Goal: Task Accomplishment & Management: Complete application form

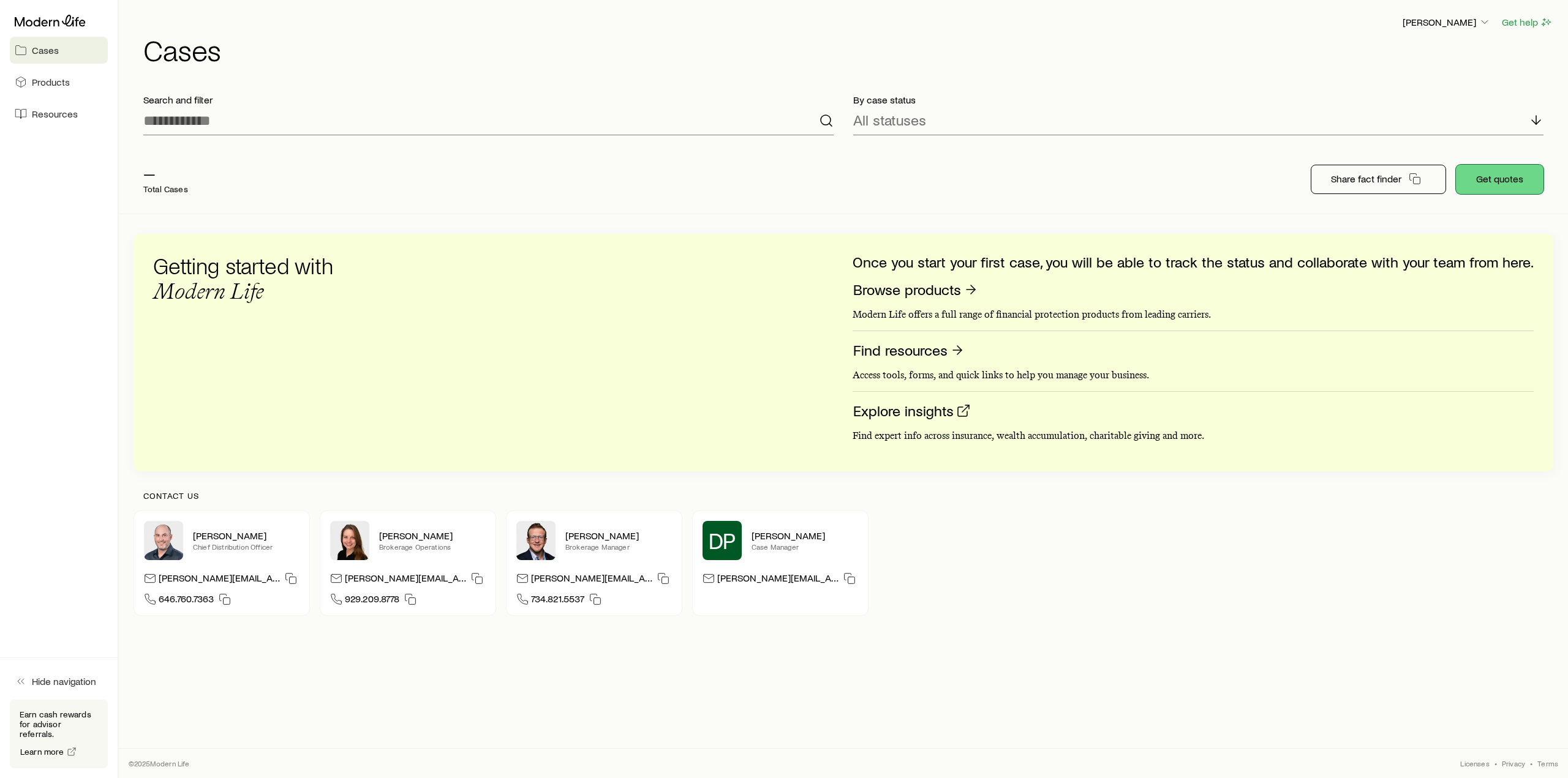
click at [1505, 176] on button "Get quotes" at bounding box center [1499, 179] width 87 height 30
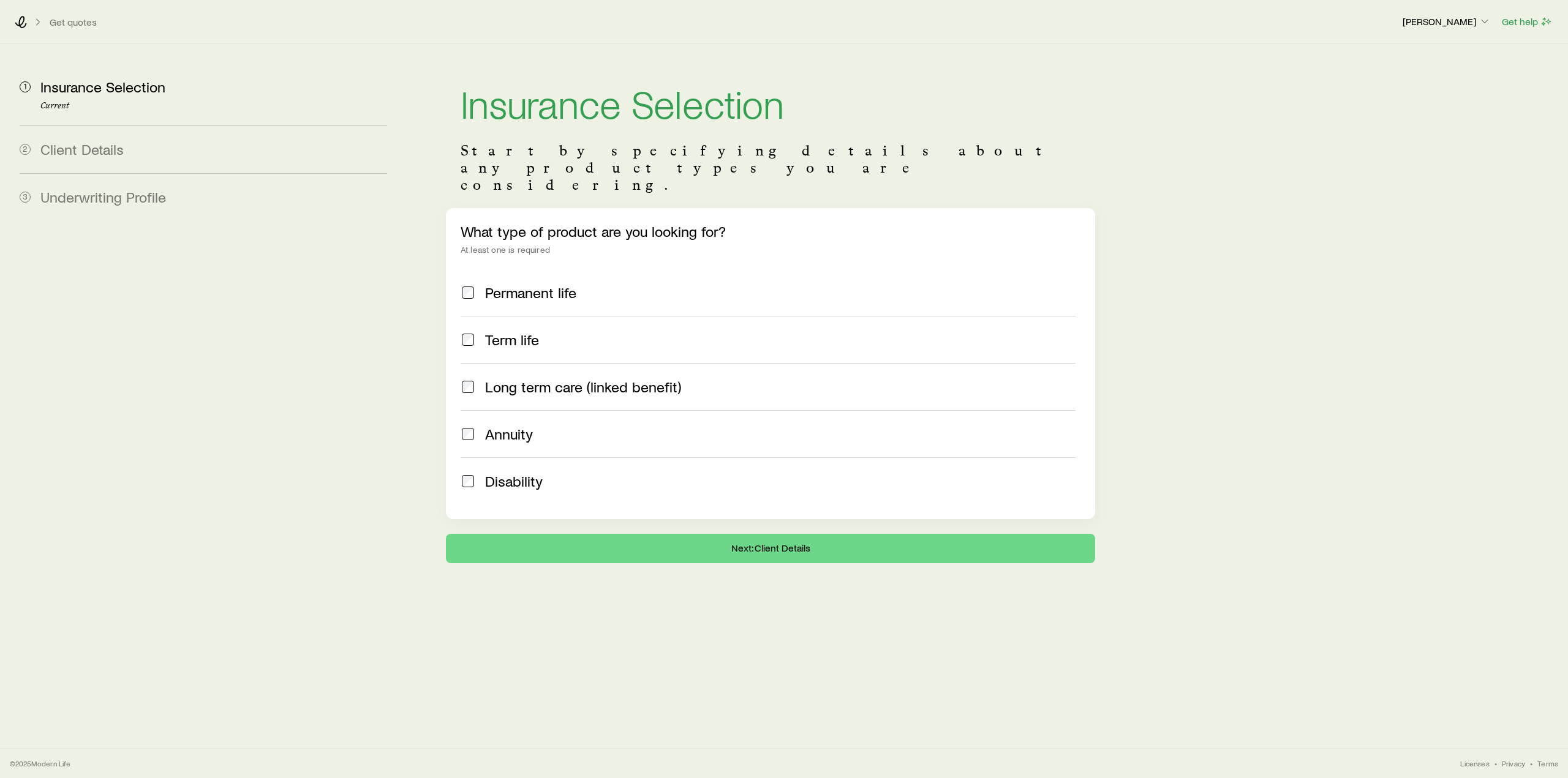
click at [475, 331] on div "Term life" at bounding box center [768, 339] width 615 height 17
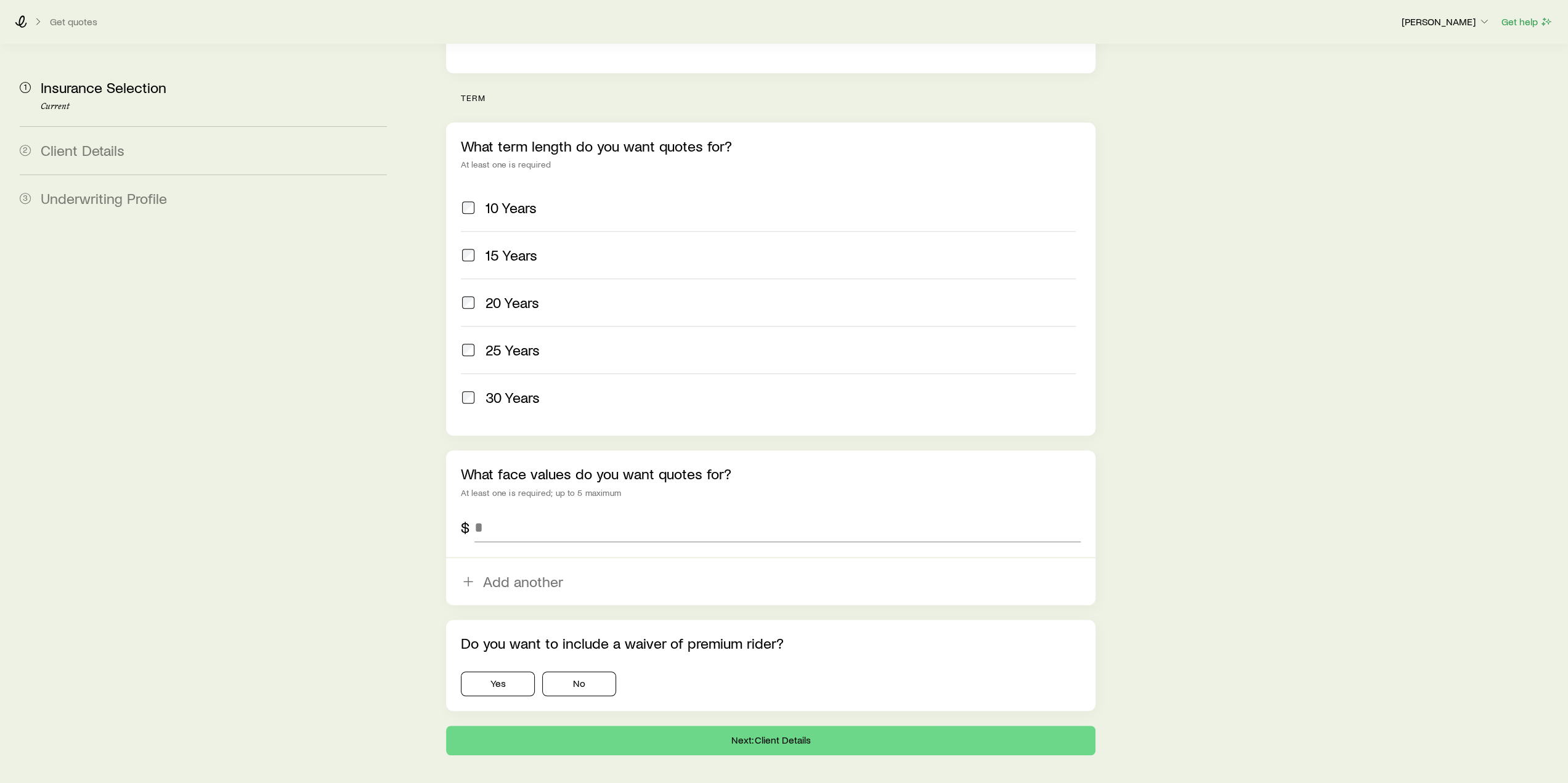
scroll to position [455, 0]
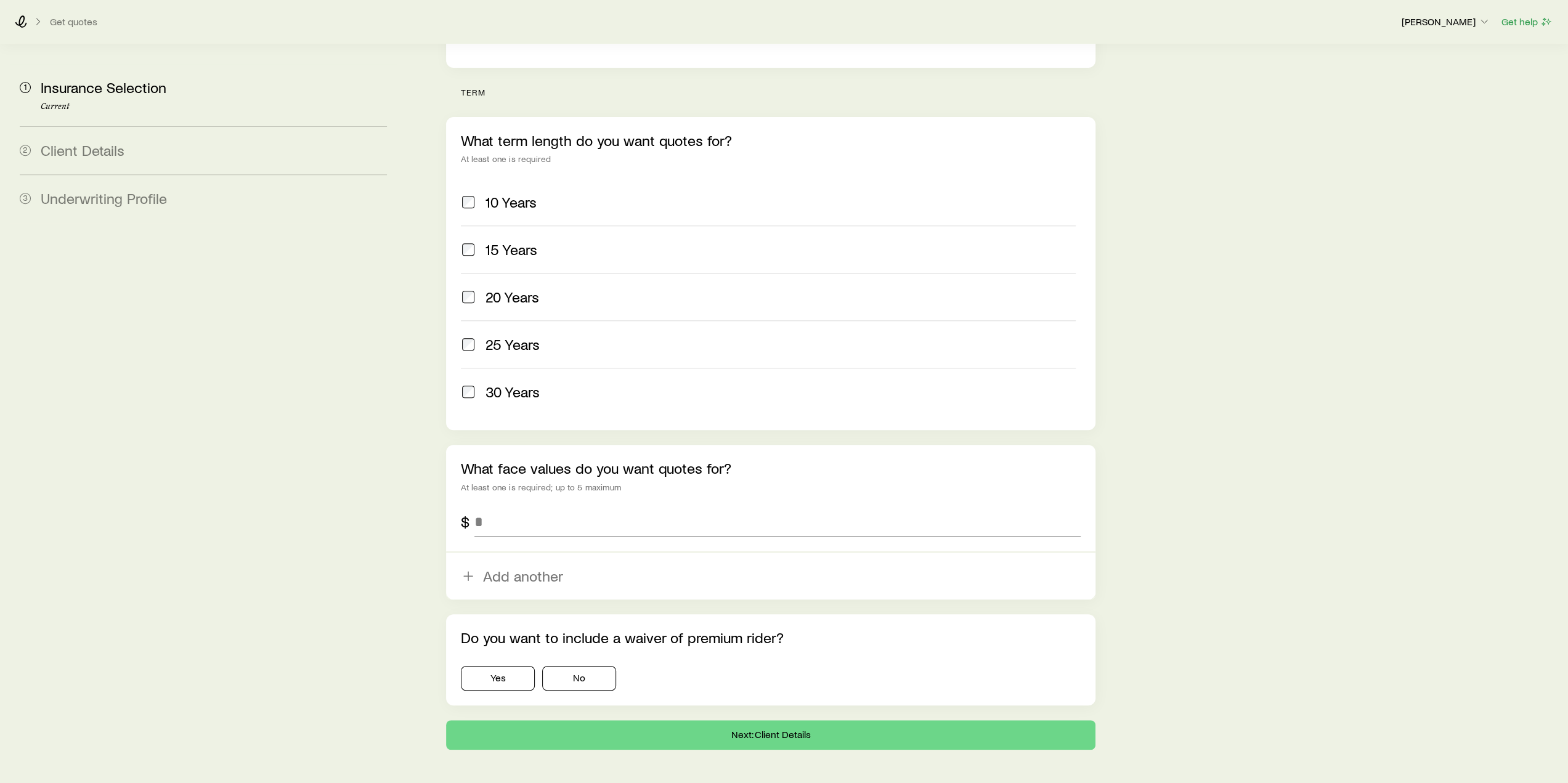
click at [586, 504] on div "What face values do you want quotes for? At least one is required; up to 5 maxi…" at bounding box center [770, 522] width 649 height 155
click at [579, 507] on input "tel" at bounding box center [777, 522] width 606 height 30
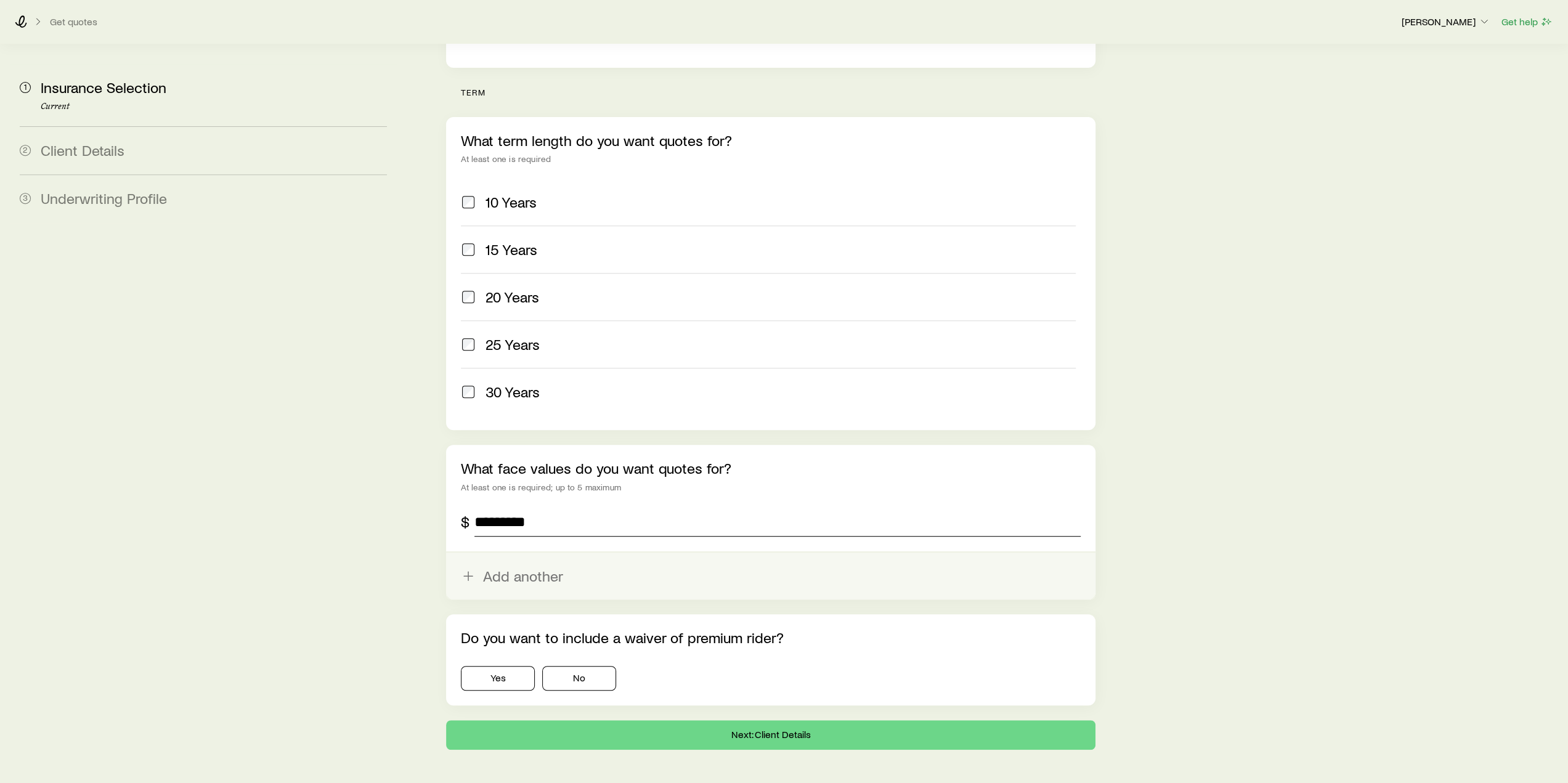
type input "*********"
click at [552, 553] on button "Add another" at bounding box center [770, 577] width 649 height 47
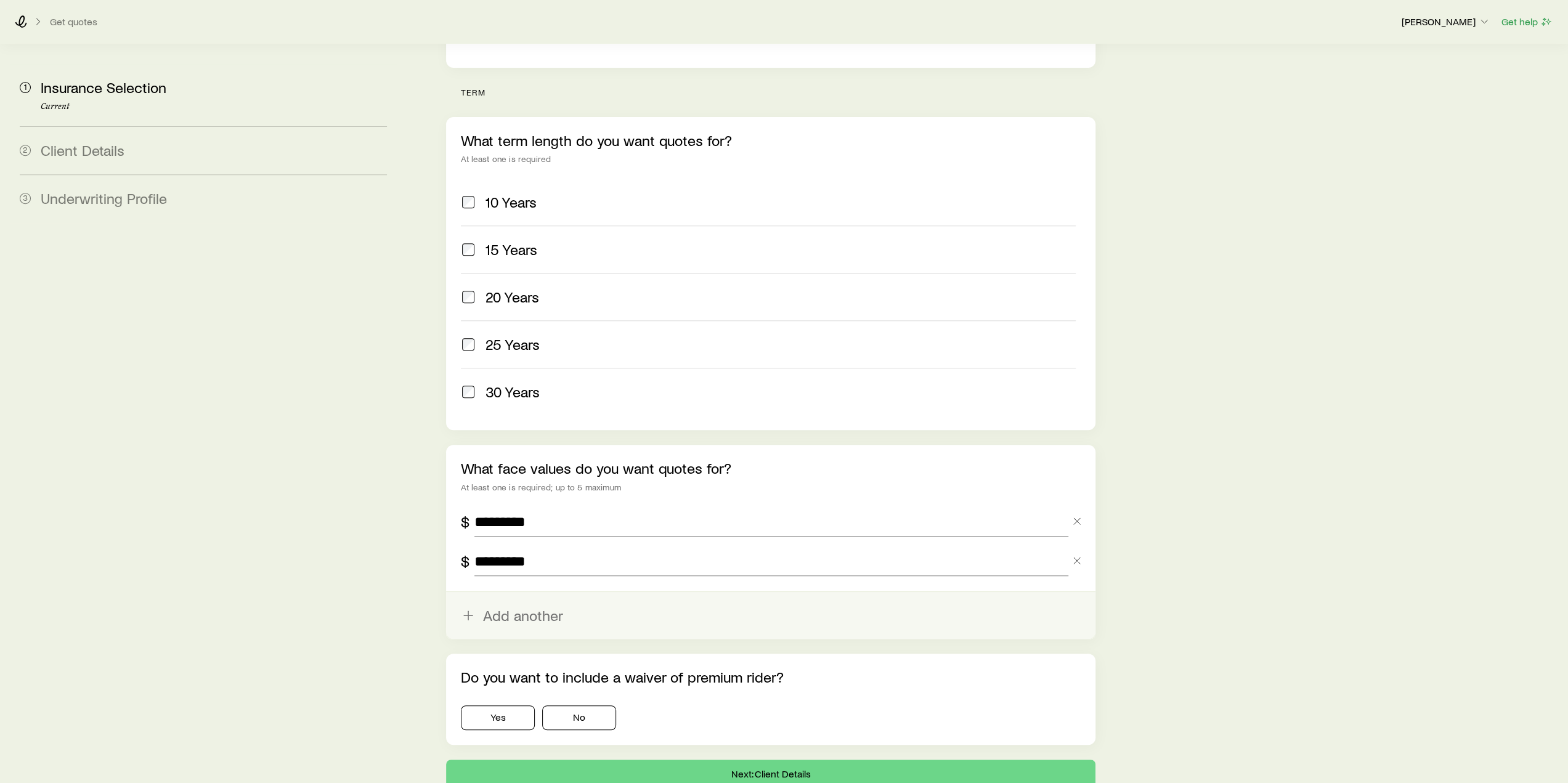
type input "*********"
click at [525, 592] on button "Add another" at bounding box center [770, 615] width 649 height 47
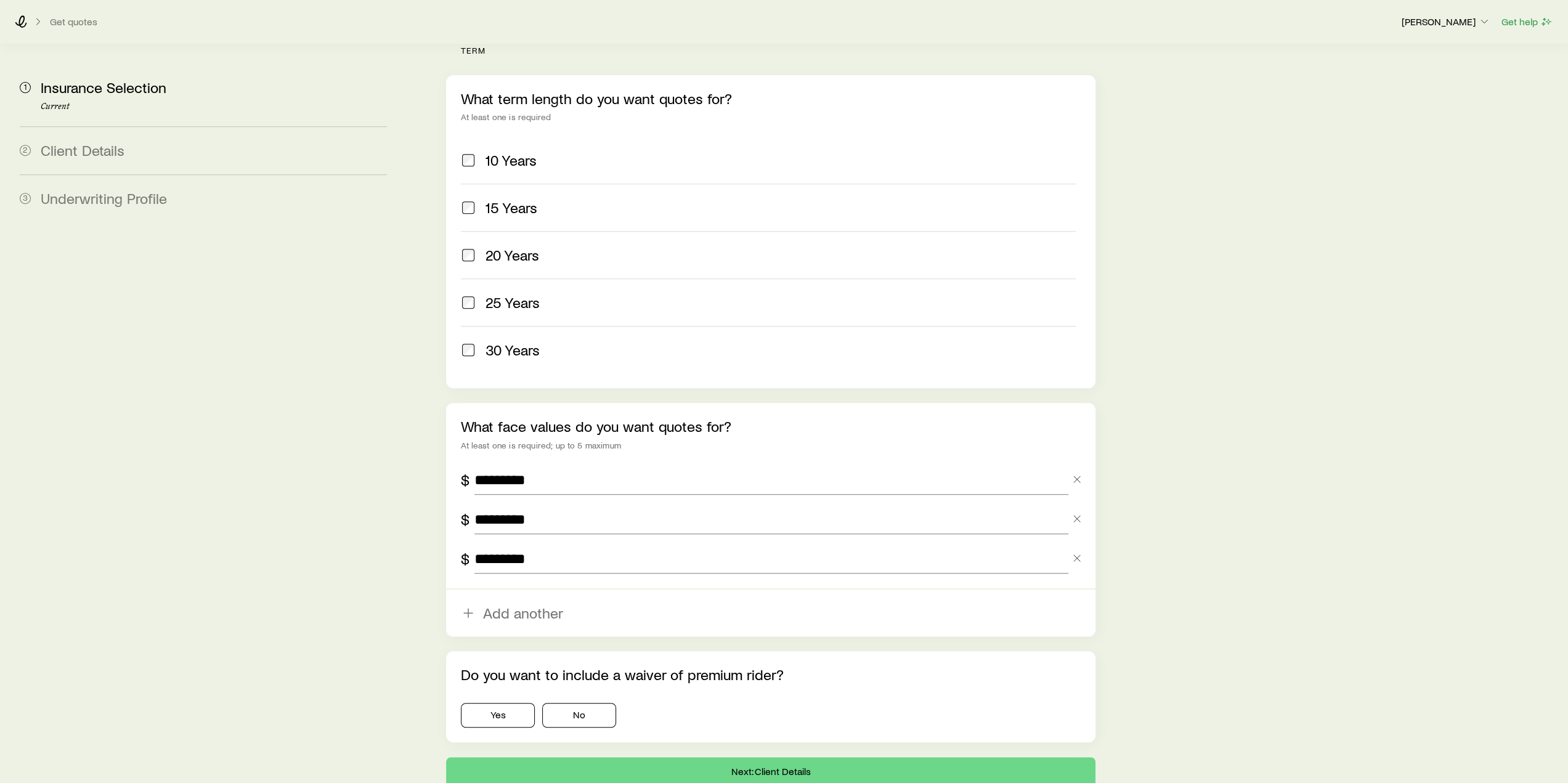
scroll to position [534, 0]
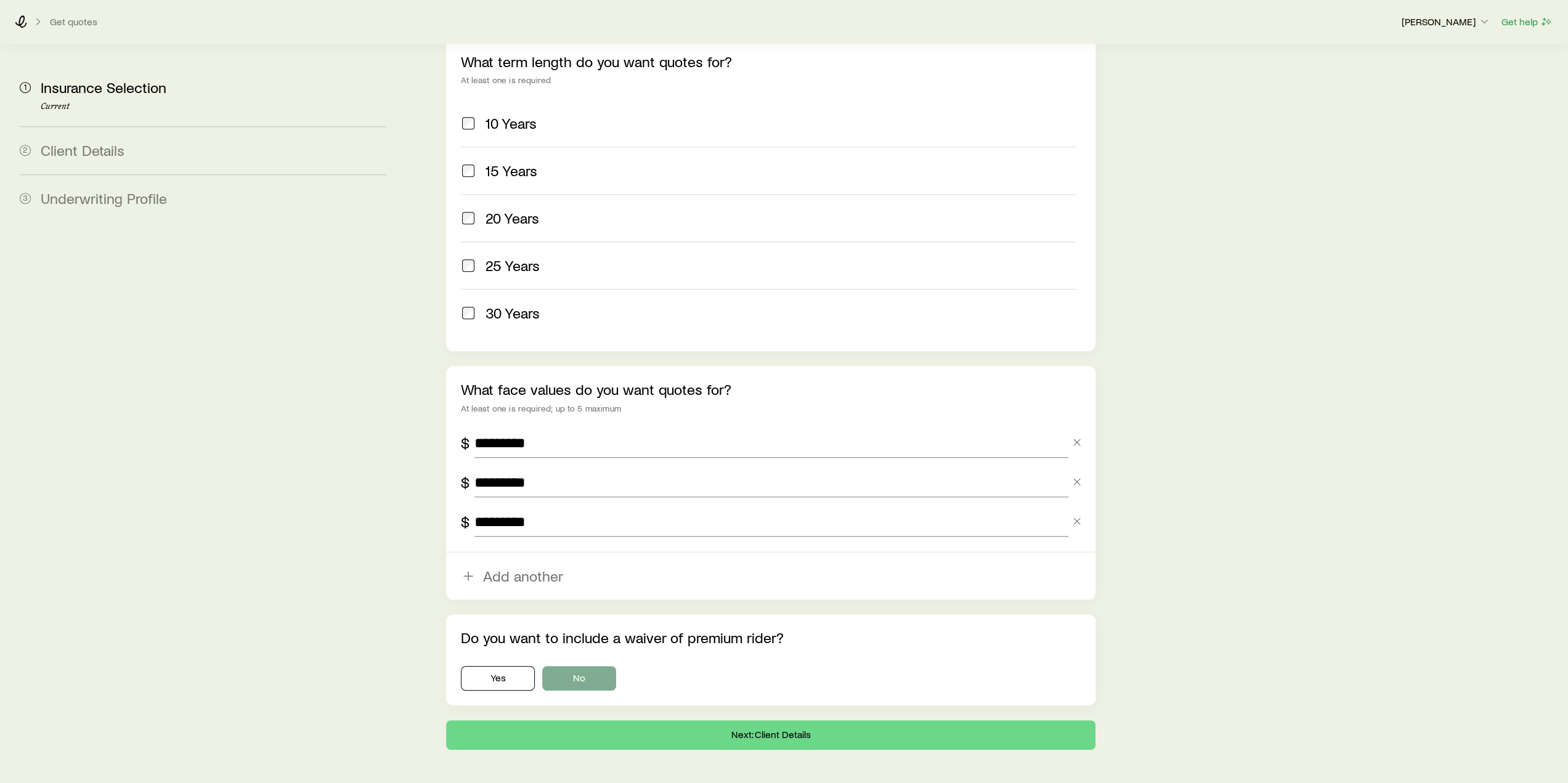
type input "*********"
click at [584, 666] on button "No" at bounding box center [579, 678] width 74 height 25
click at [760, 720] on button "Next: Client Details" at bounding box center [770, 734] width 649 height 30
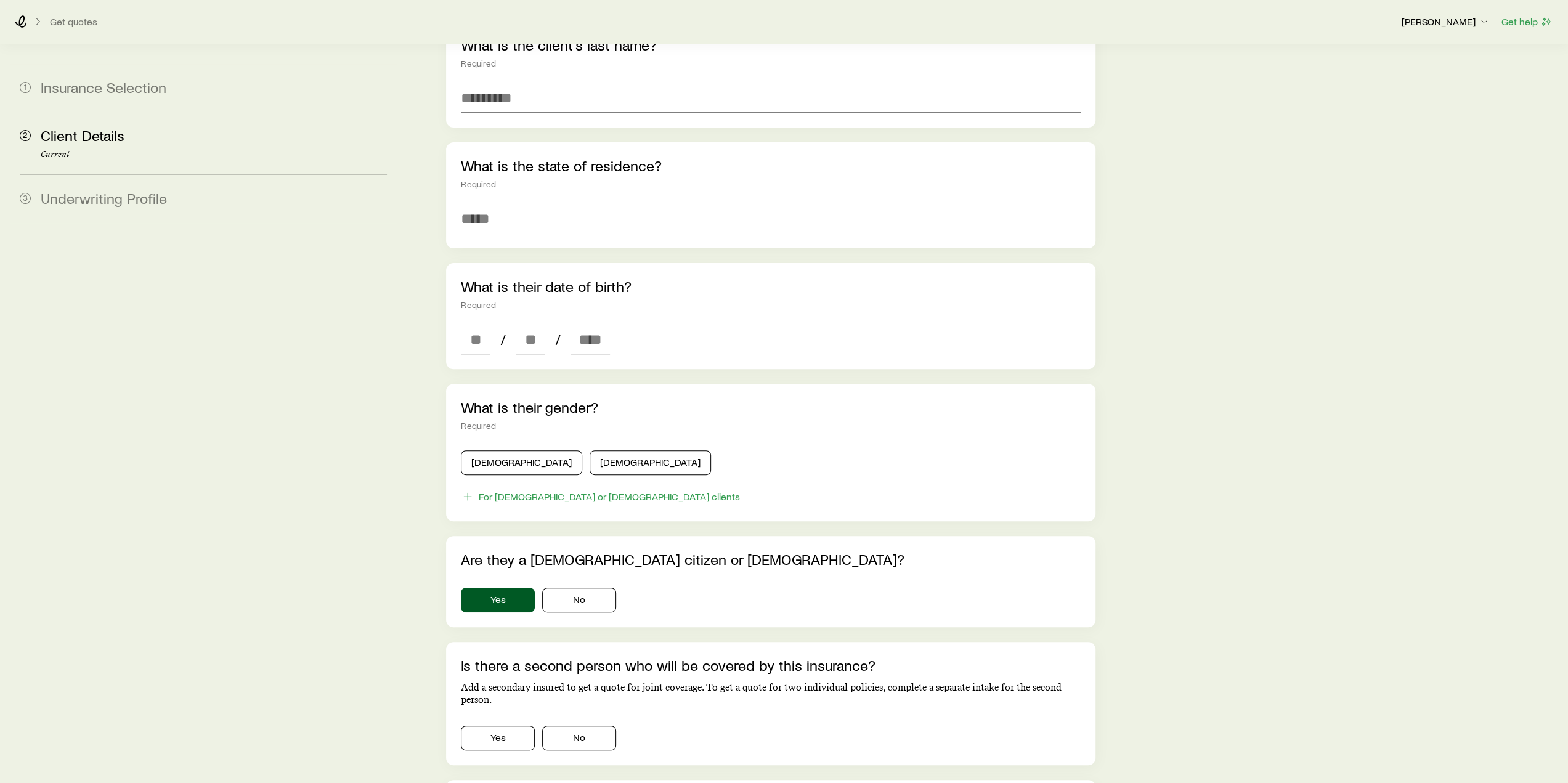
scroll to position [3, 0]
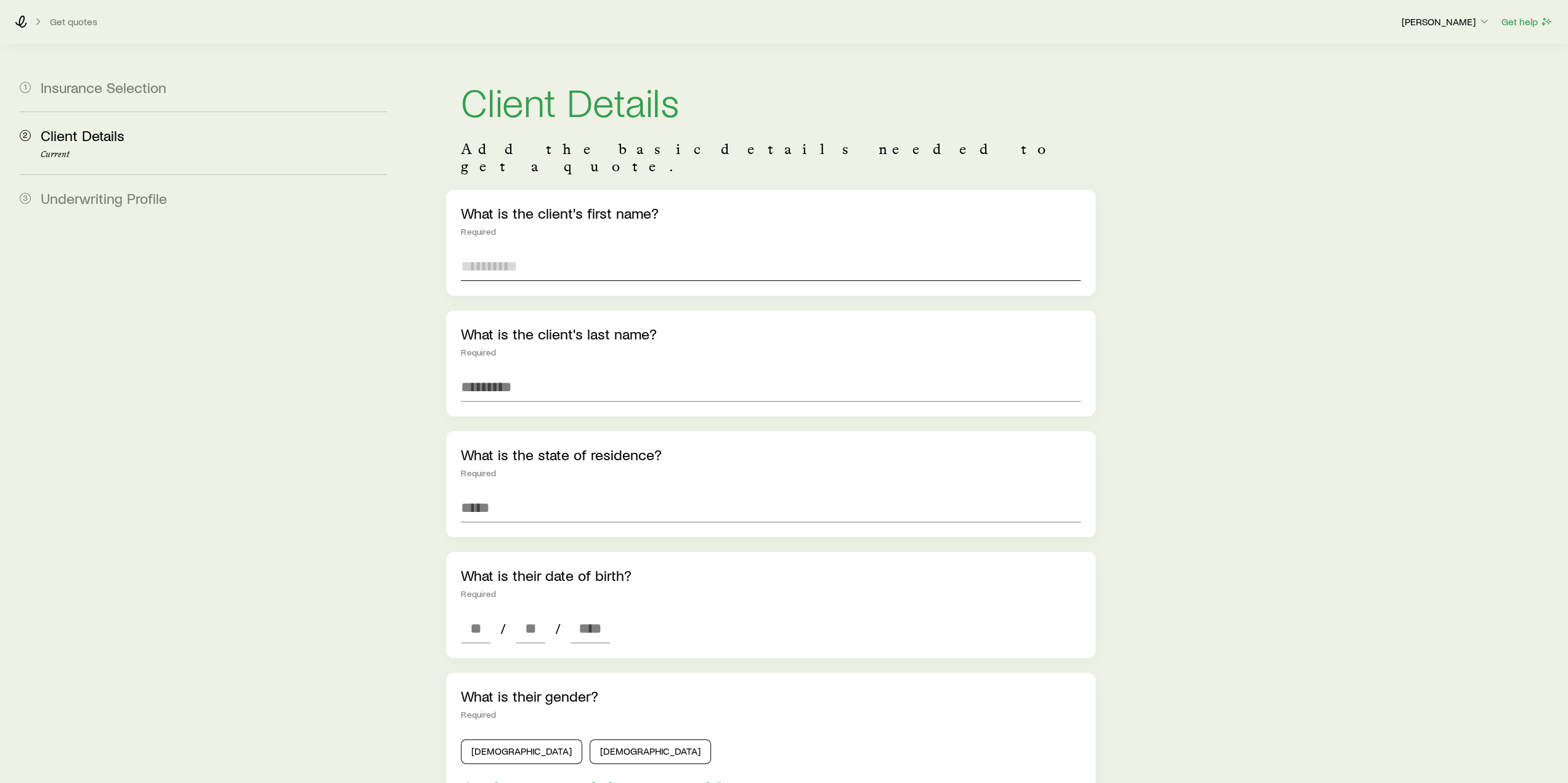
click at [545, 256] on input "text" at bounding box center [770, 266] width 619 height 30
type input "****"
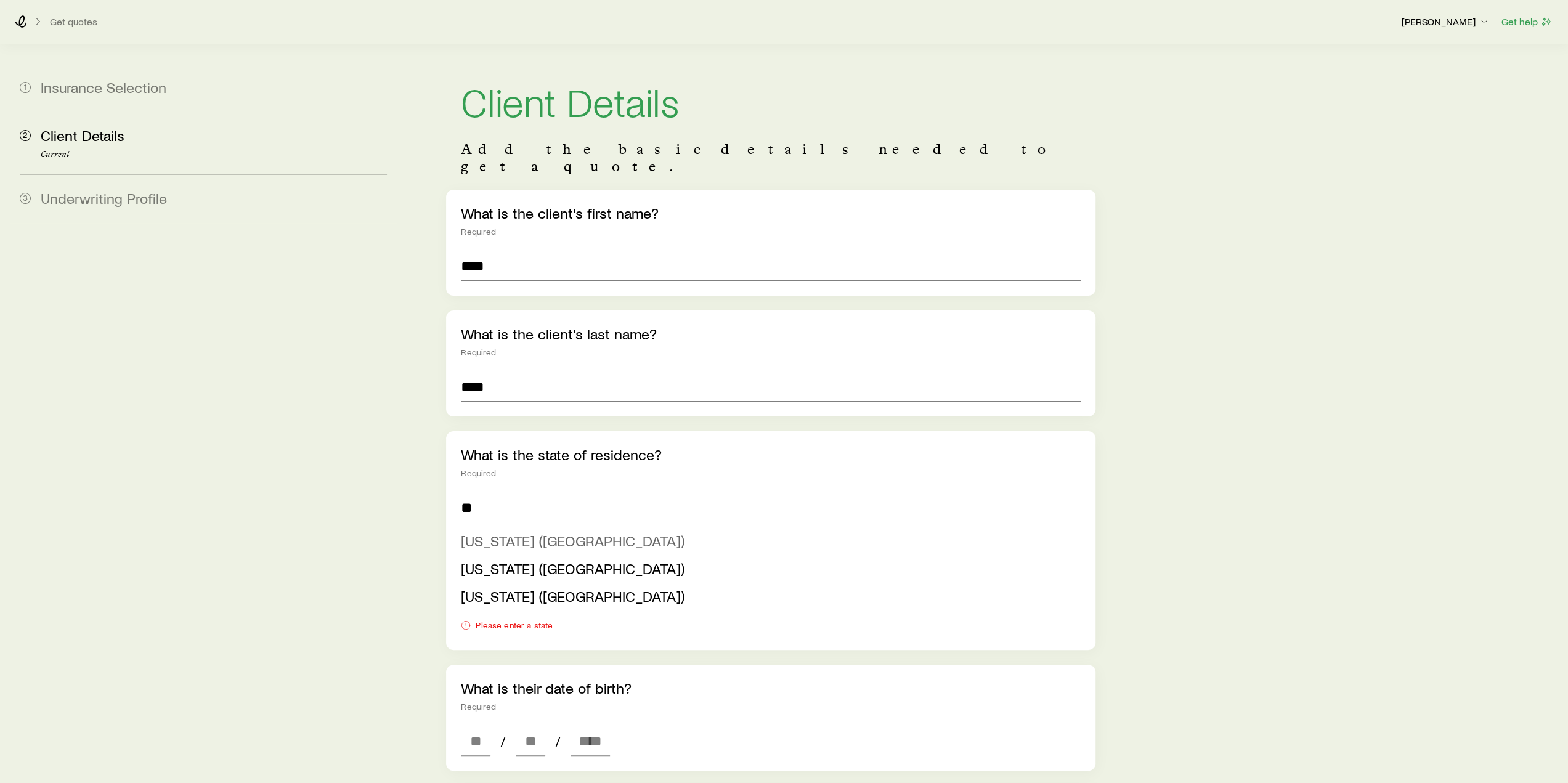
click at [494, 531] on span "[US_STATE] ([GEOGRAPHIC_DATA])" at bounding box center [572, 540] width 224 height 18
type input "**********"
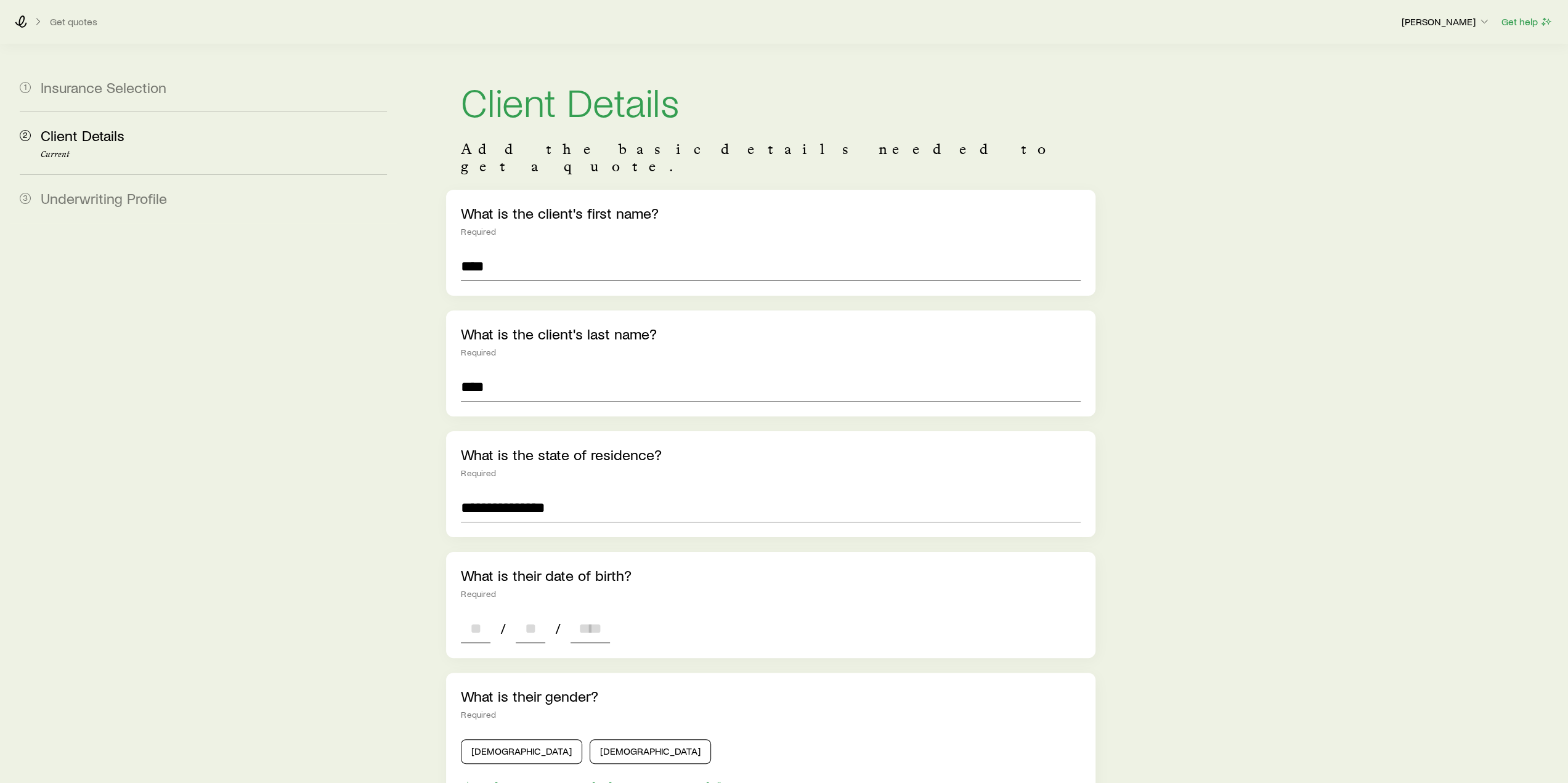
click at [473, 614] on input at bounding box center [475, 628] width 30 height 30
type input "**"
type input "****"
type input "*"
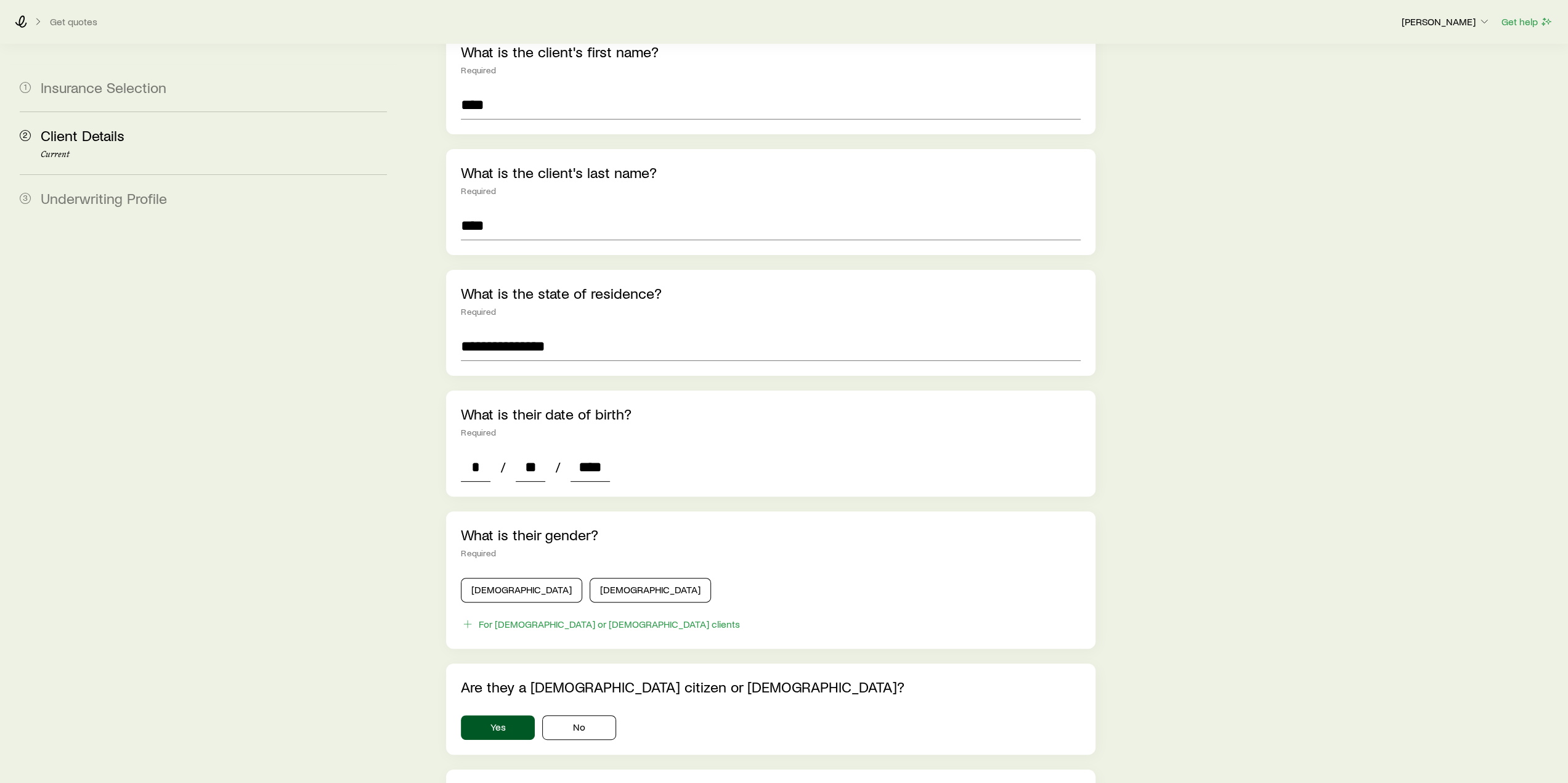
scroll to position [187, 0]
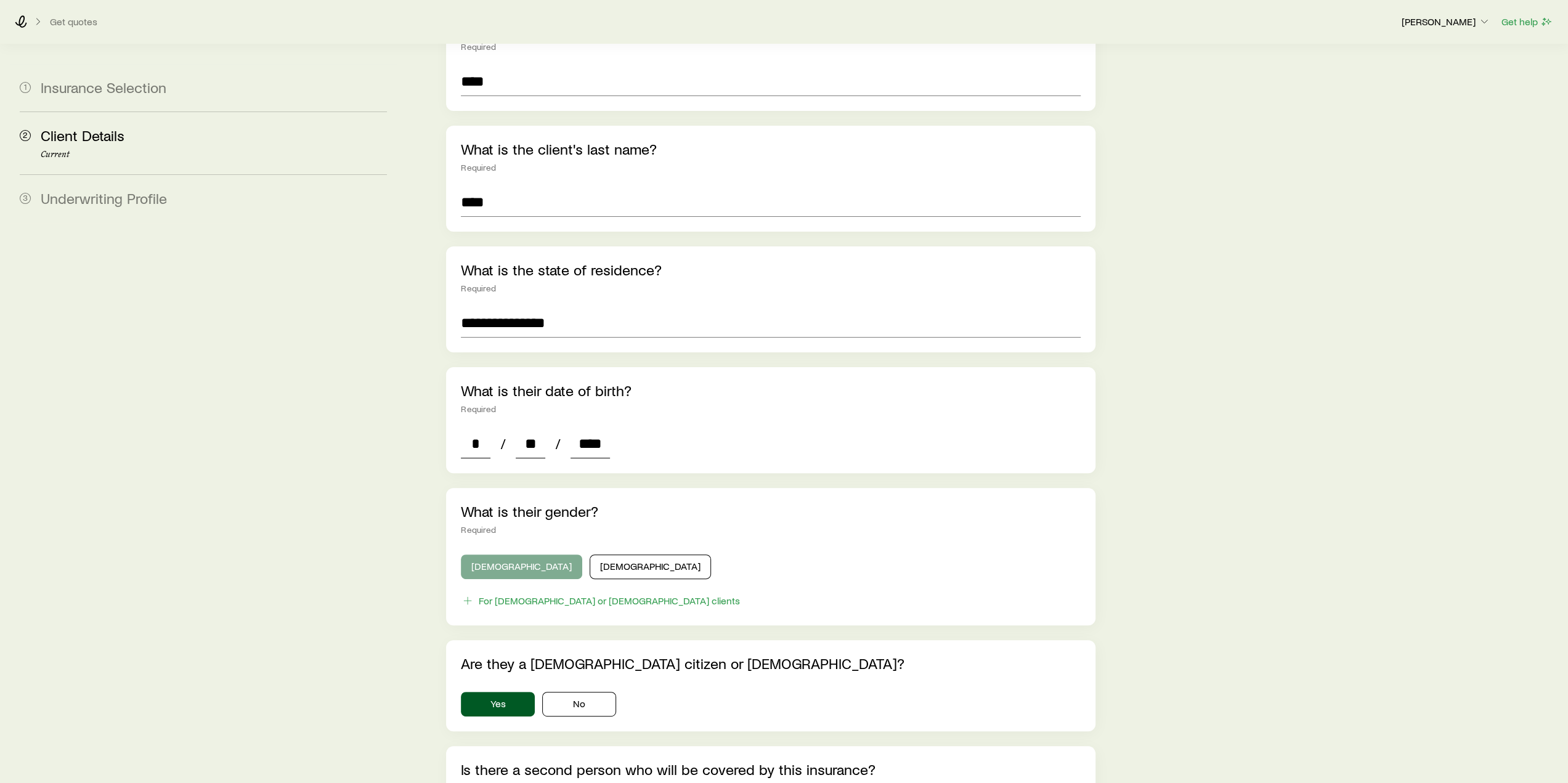
type input "****"
click at [520, 554] on button "[DEMOGRAPHIC_DATA]" at bounding box center [521, 567] width 121 height 25
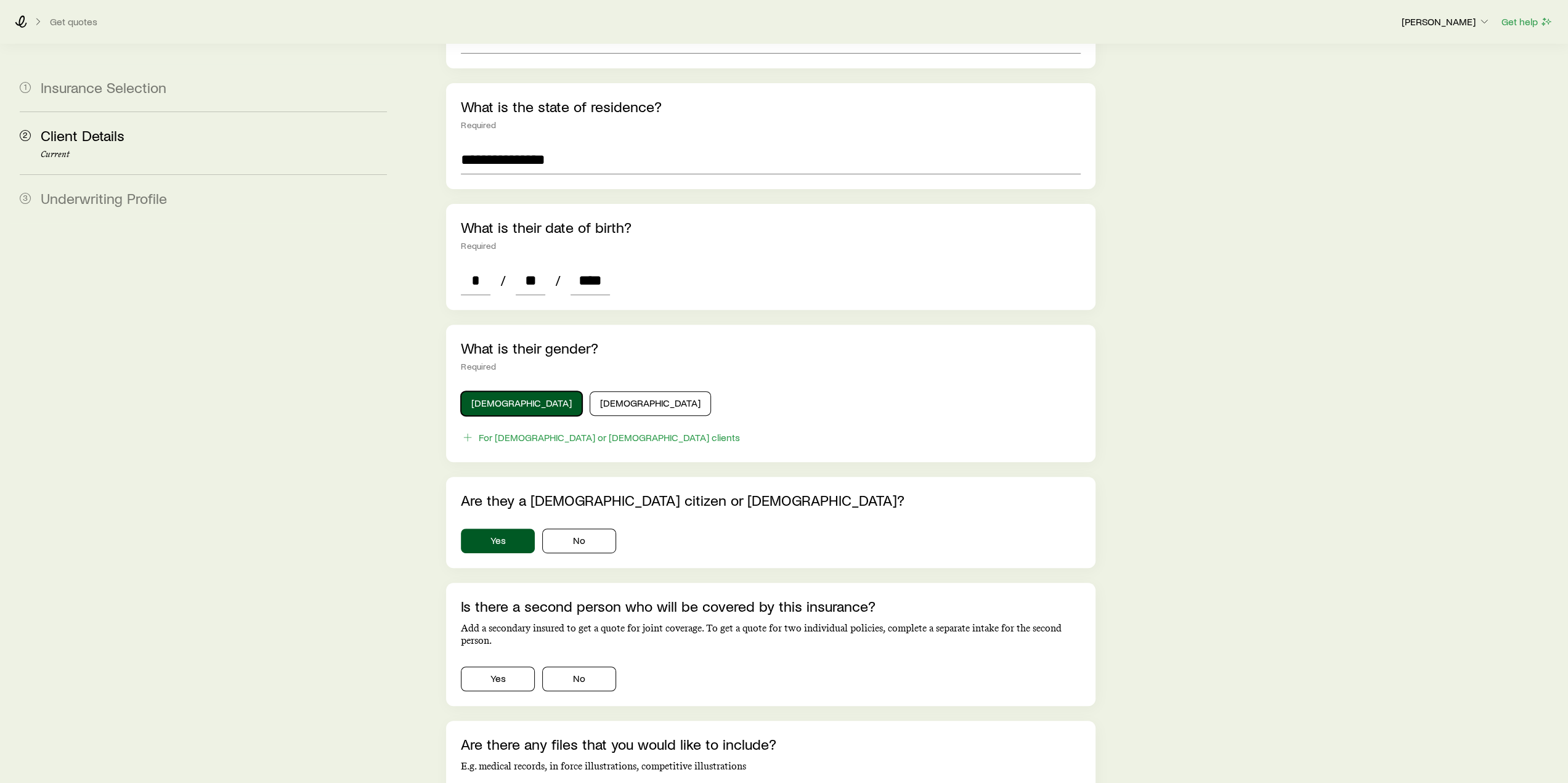
scroll to position [372, 0]
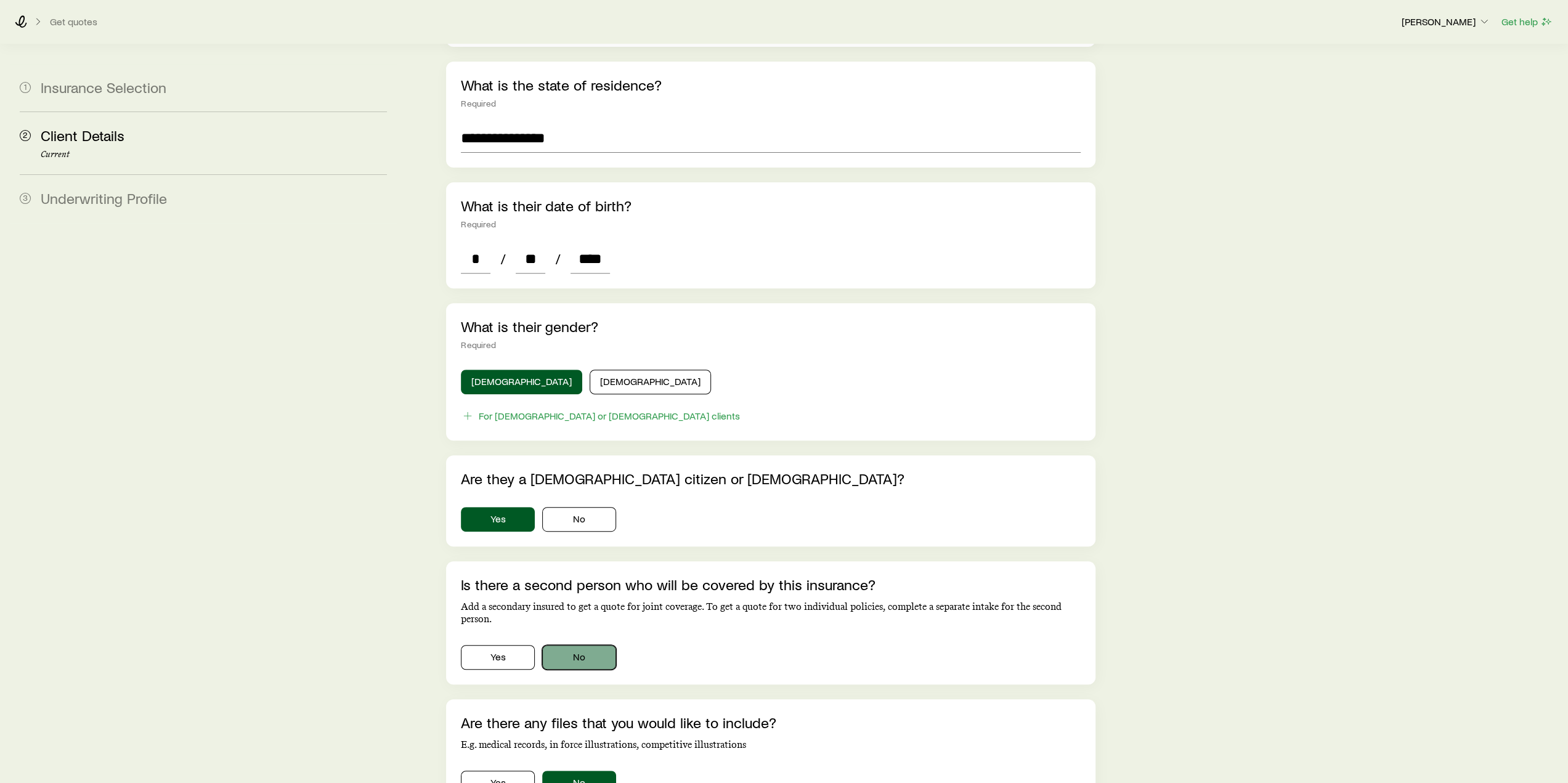
click at [599, 646] on button "No" at bounding box center [579, 658] width 74 height 25
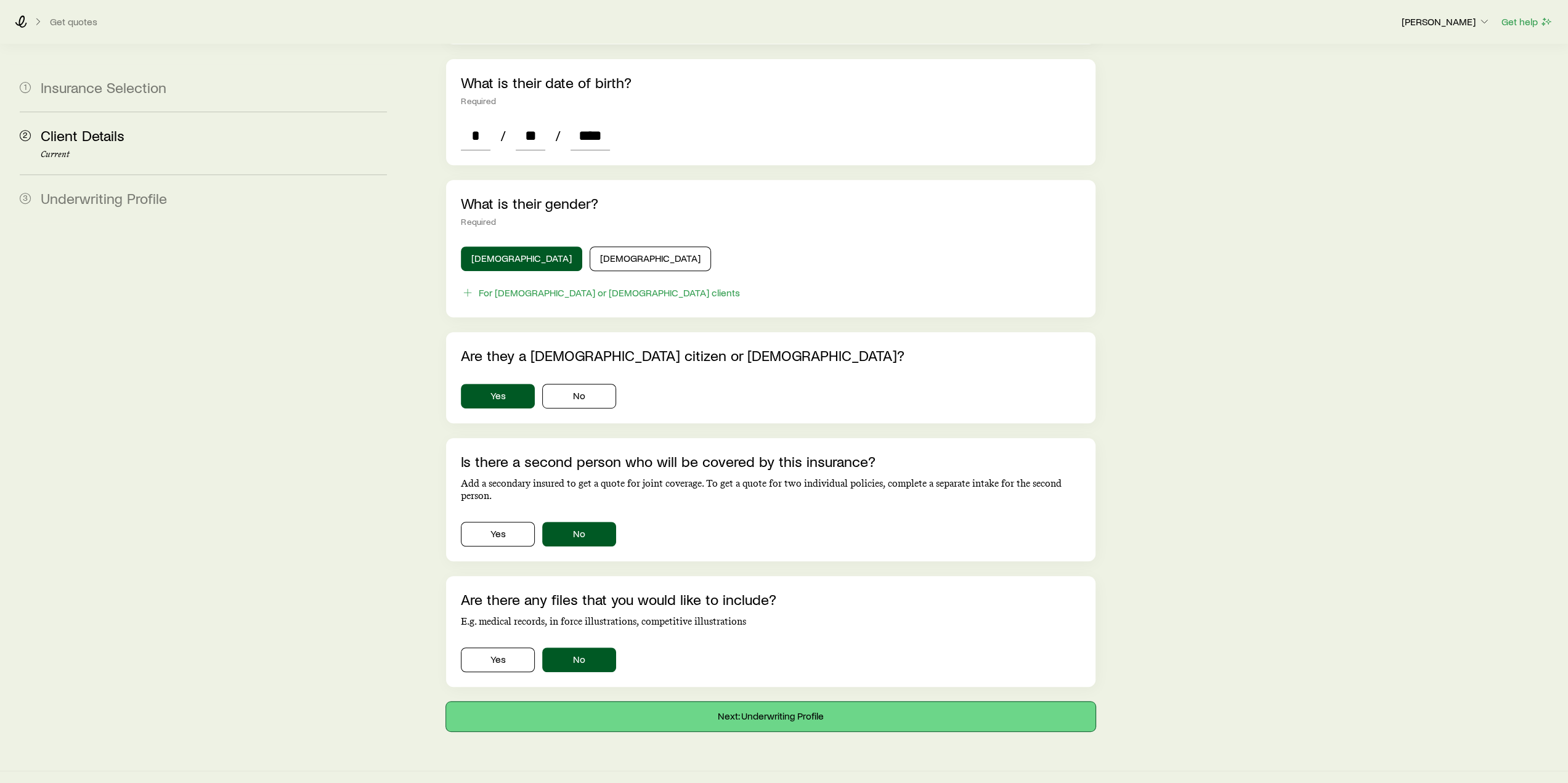
click at [691, 702] on button "Next: Underwriting Profile" at bounding box center [770, 716] width 649 height 30
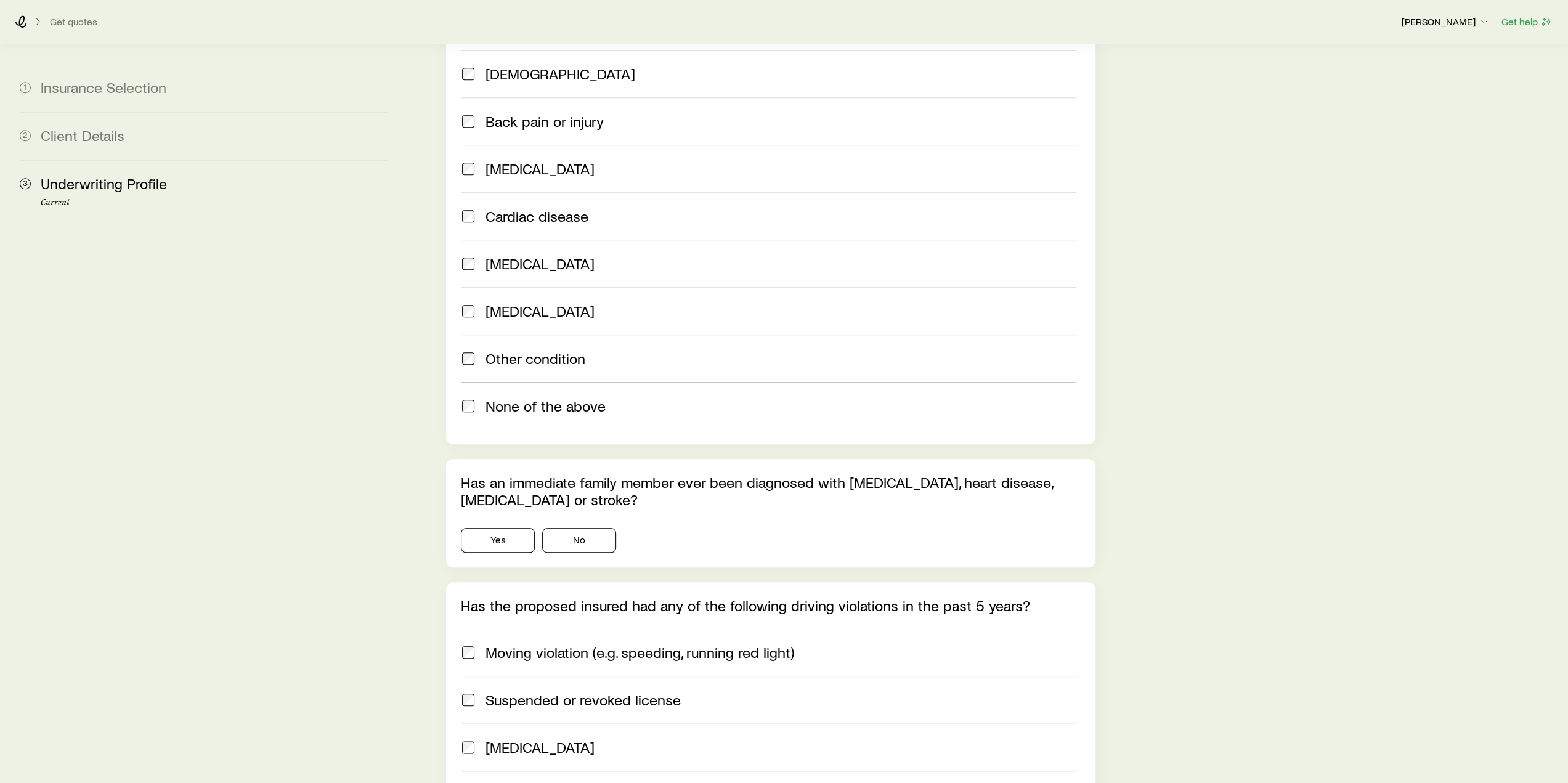
scroll to position [1109, 0]
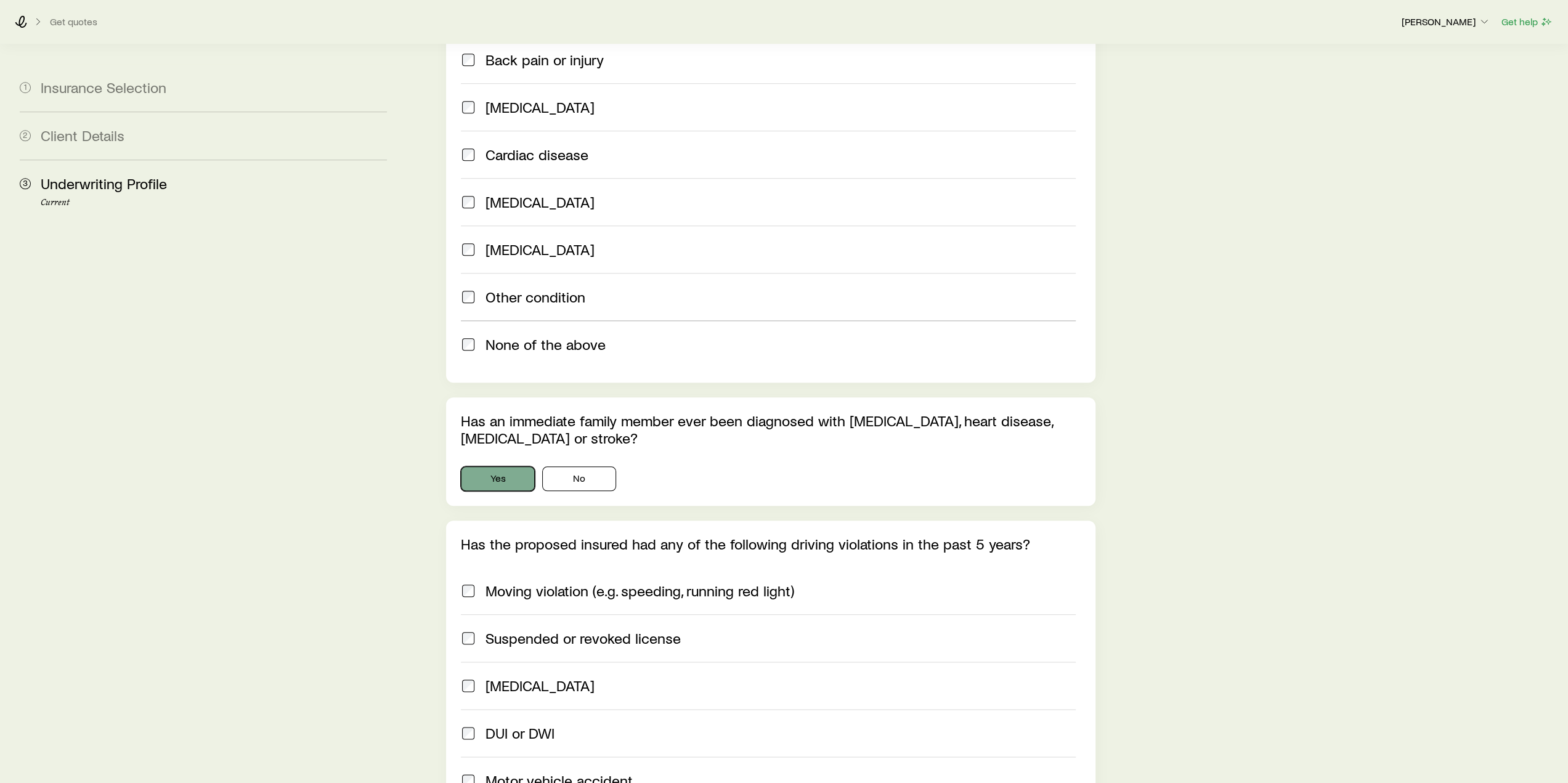
click at [520, 466] on button "Yes" at bounding box center [497, 479] width 74 height 25
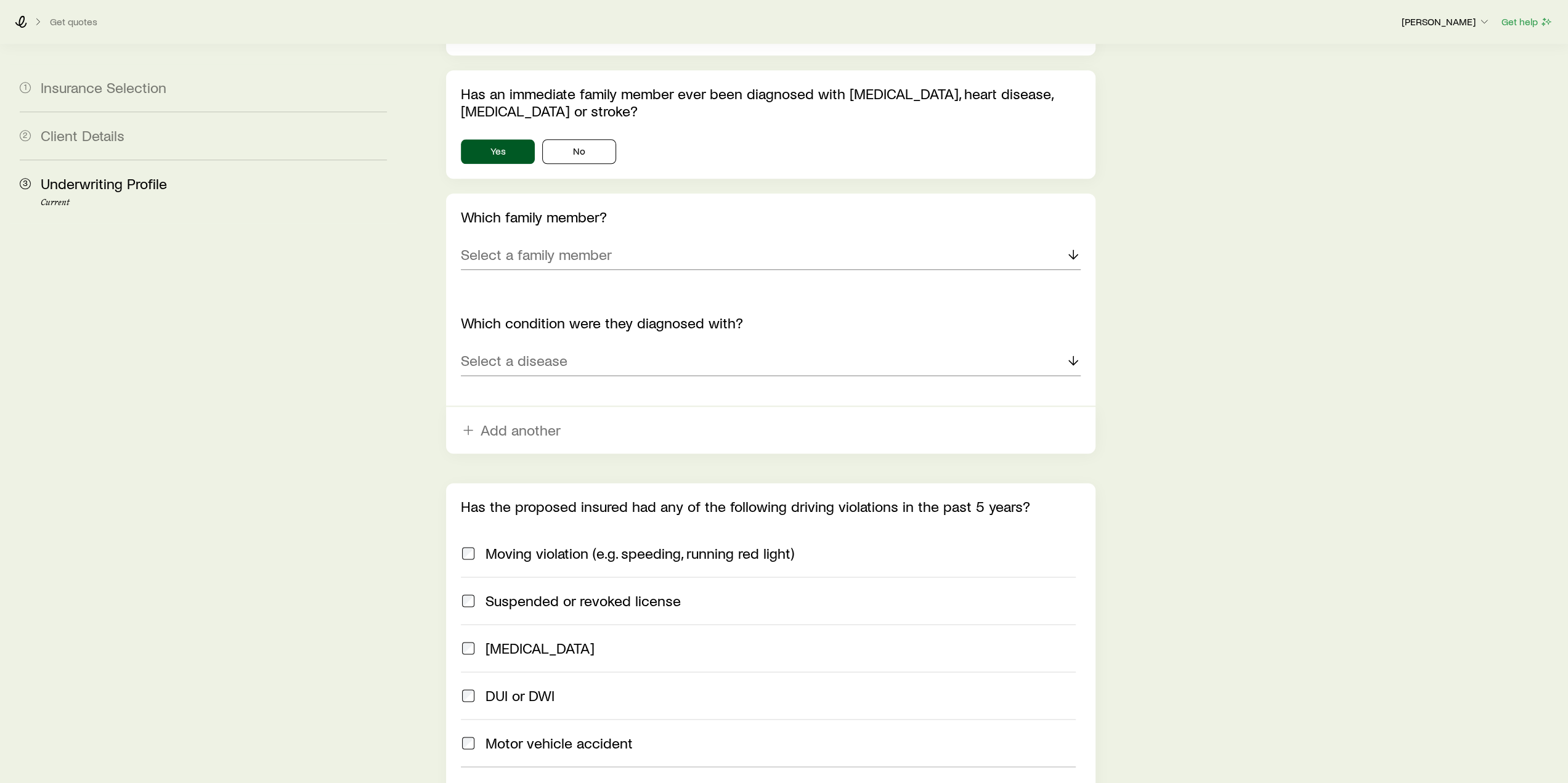
scroll to position [1417, 0]
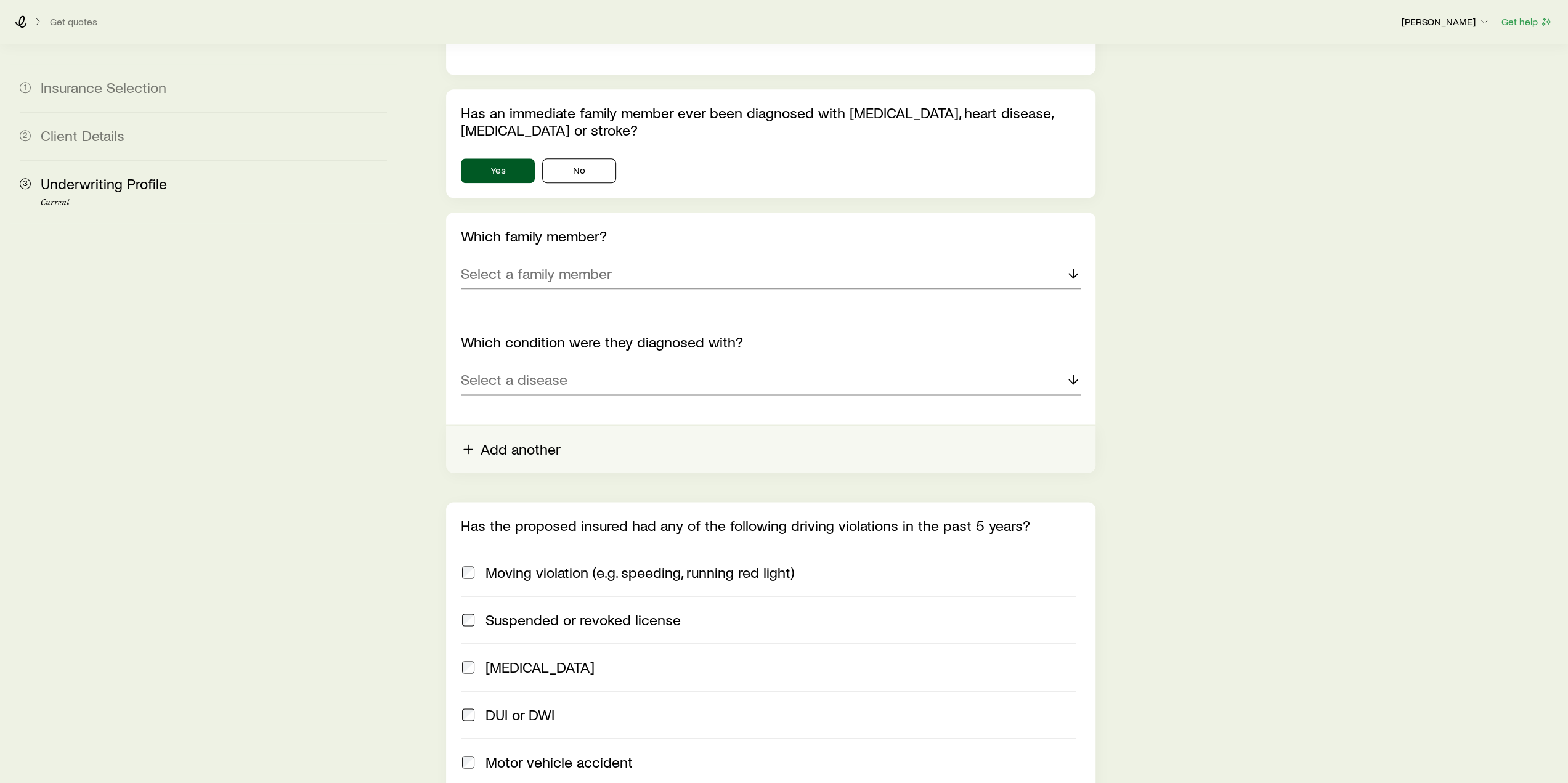
click at [519, 425] on button "Add another" at bounding box center [770, 449] width 649 height 47
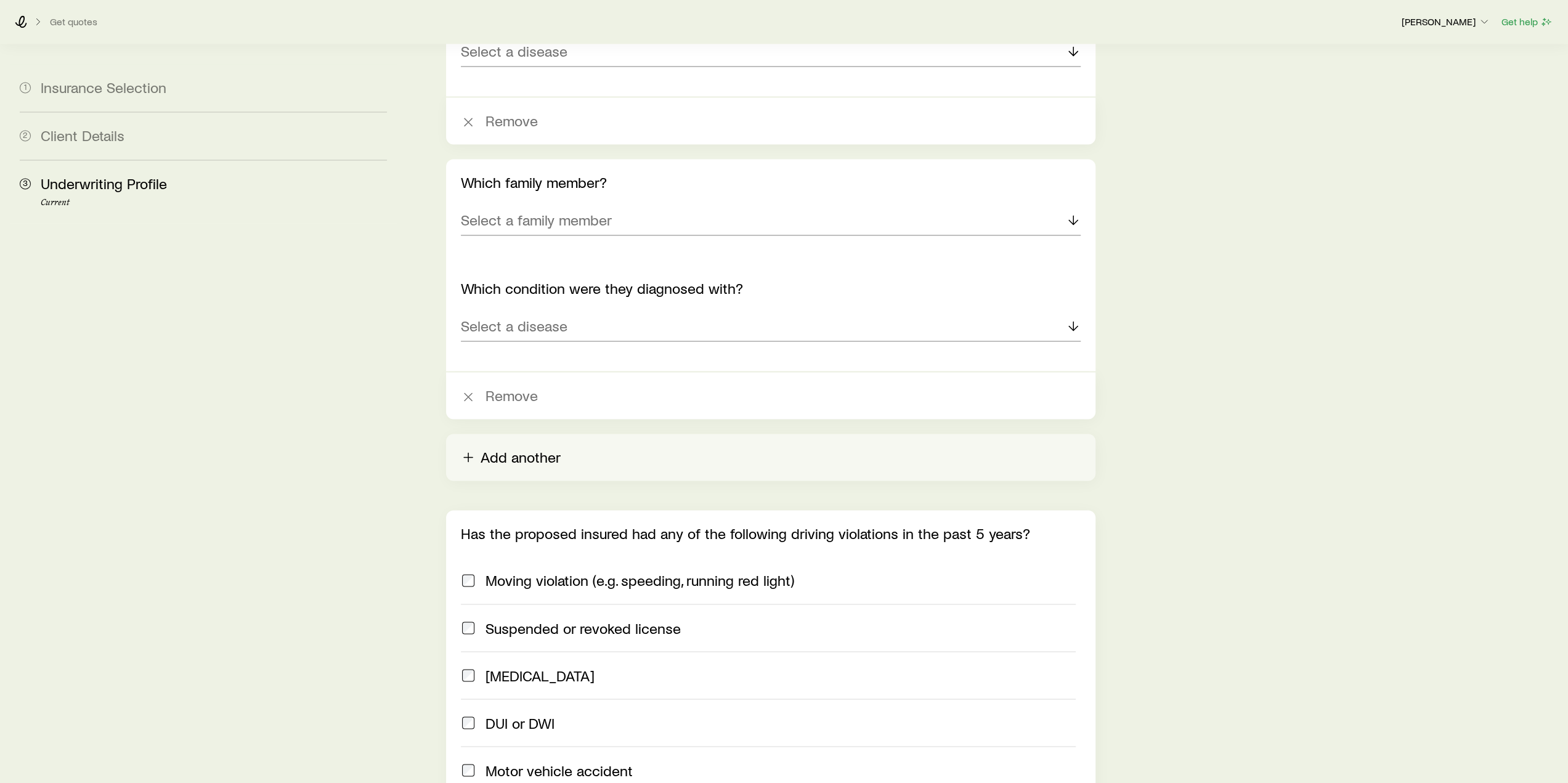
scroll to position [1786, 0]
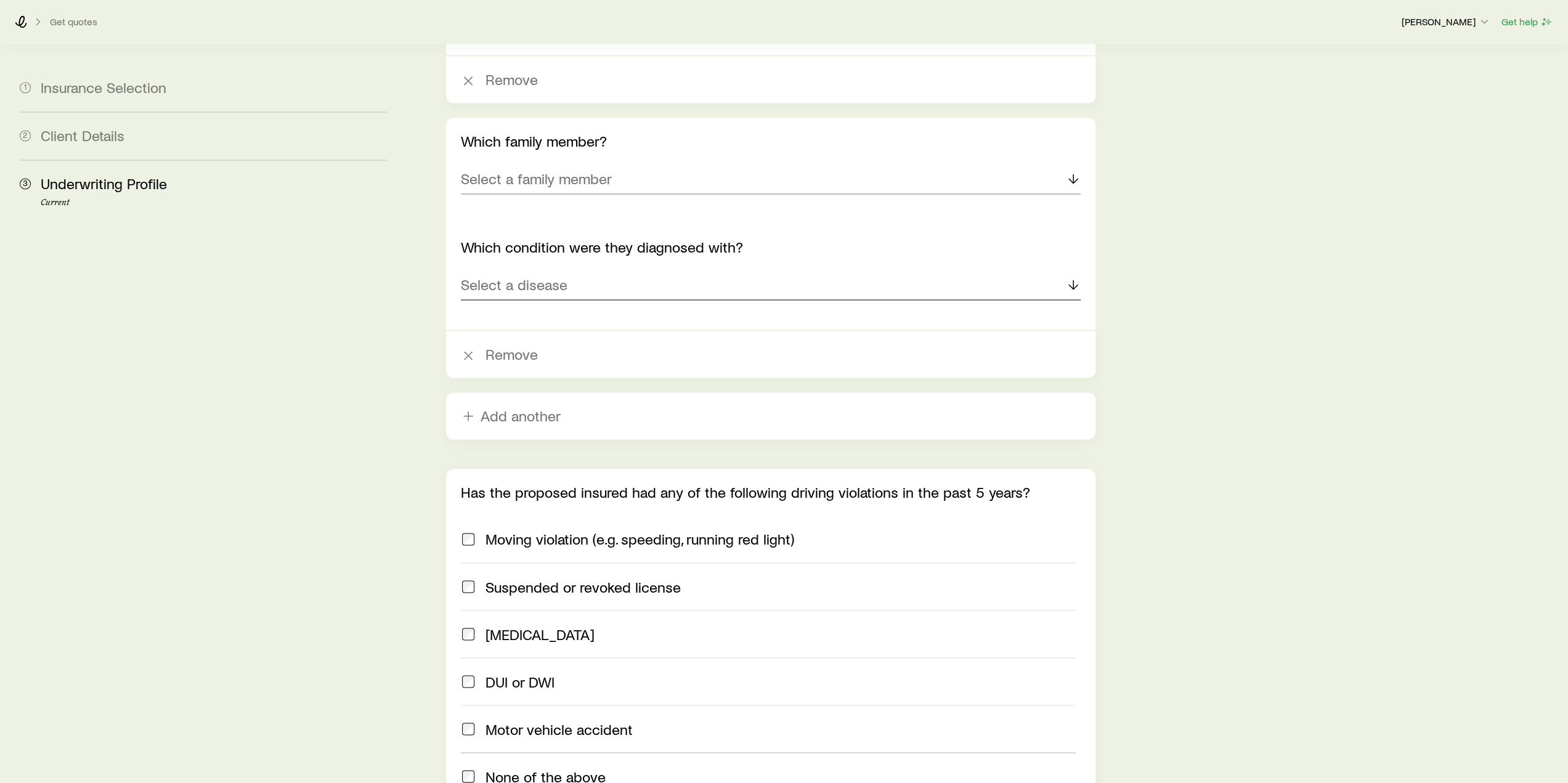
click at [561, 276] on p "Select a disease" at bounding box center [514, 284] width 107 height 17
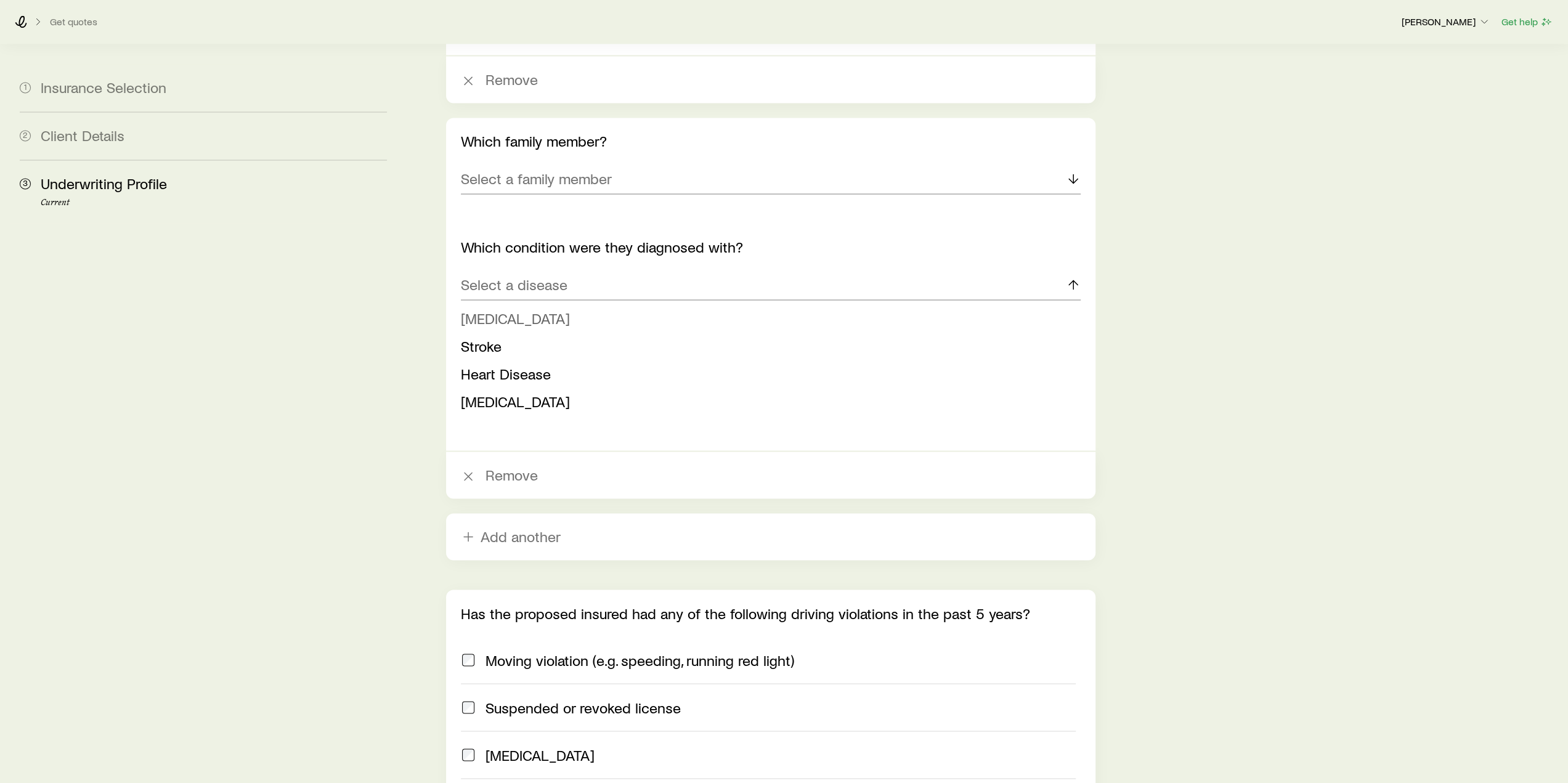
click at [521, 305] on li "[MEDICAL_DATA]" at bounding box center [766, 319] width 612 height 28
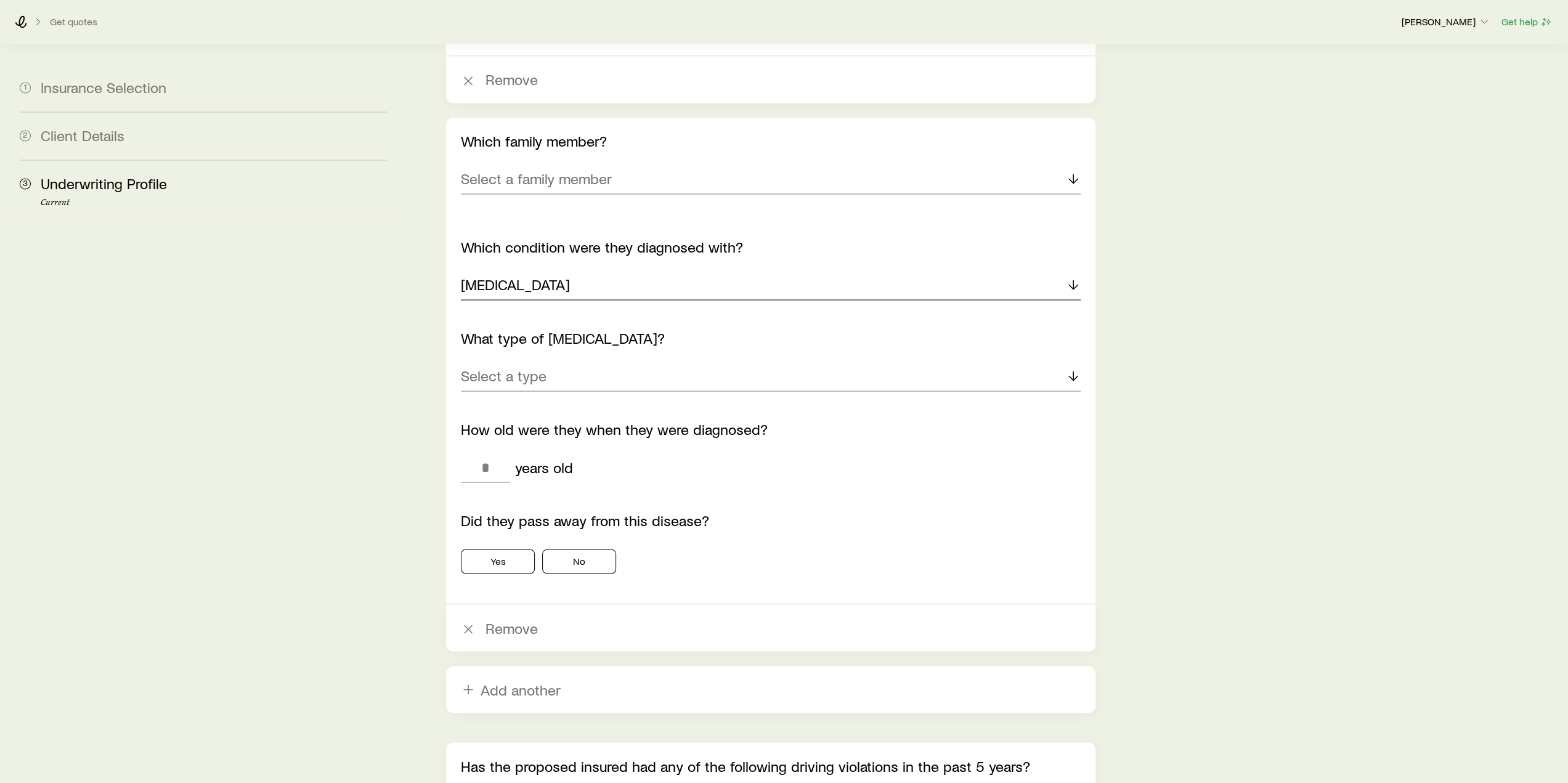
click at [516, 270] on div "[MEDICAL_DATA]" at bounding box center [770, 285] width 619 height 30
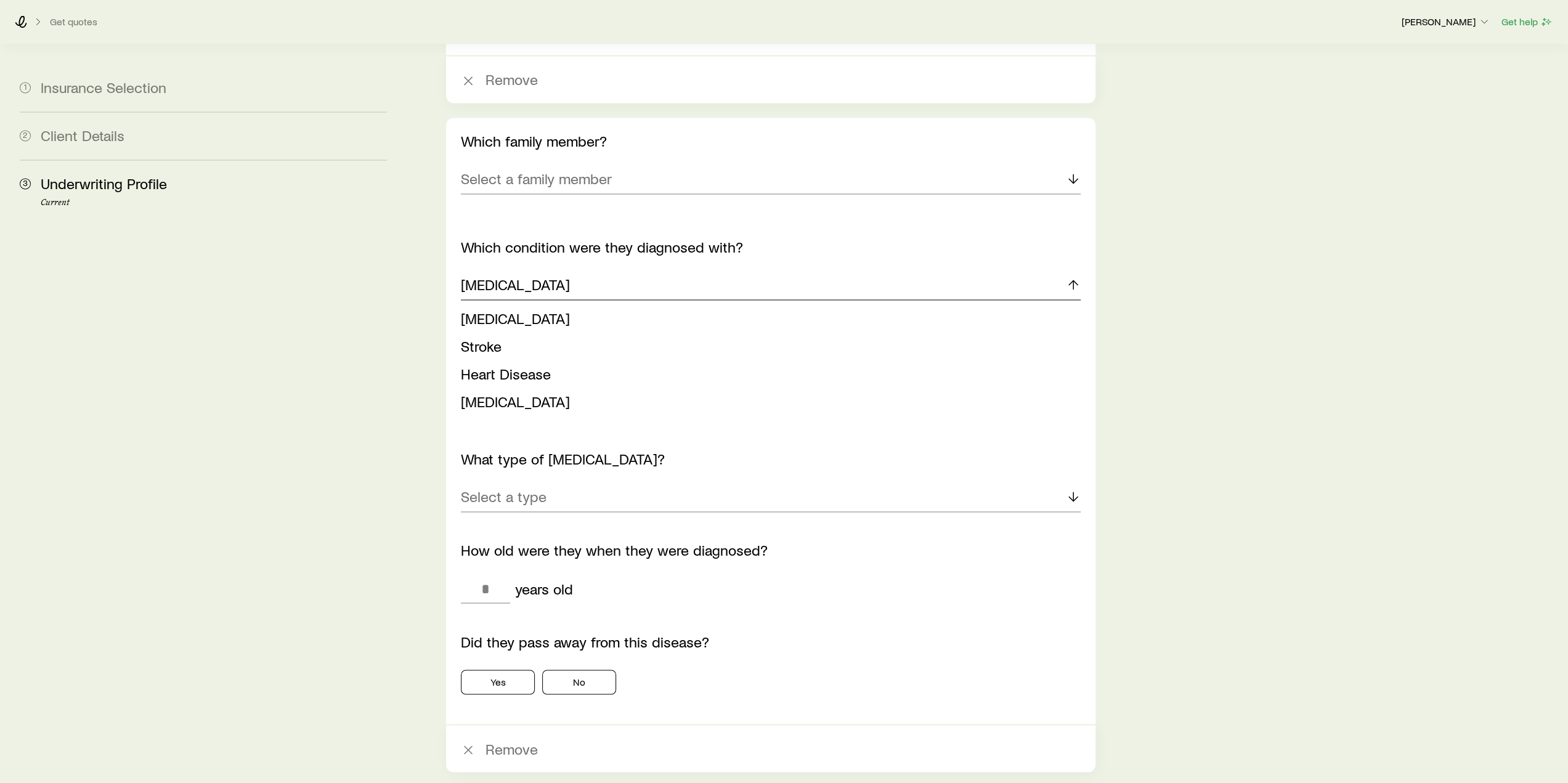
click at [509, 270] on div "[MEDICAL_DATA]" at bounding box center [770, 285] width 619 height 30
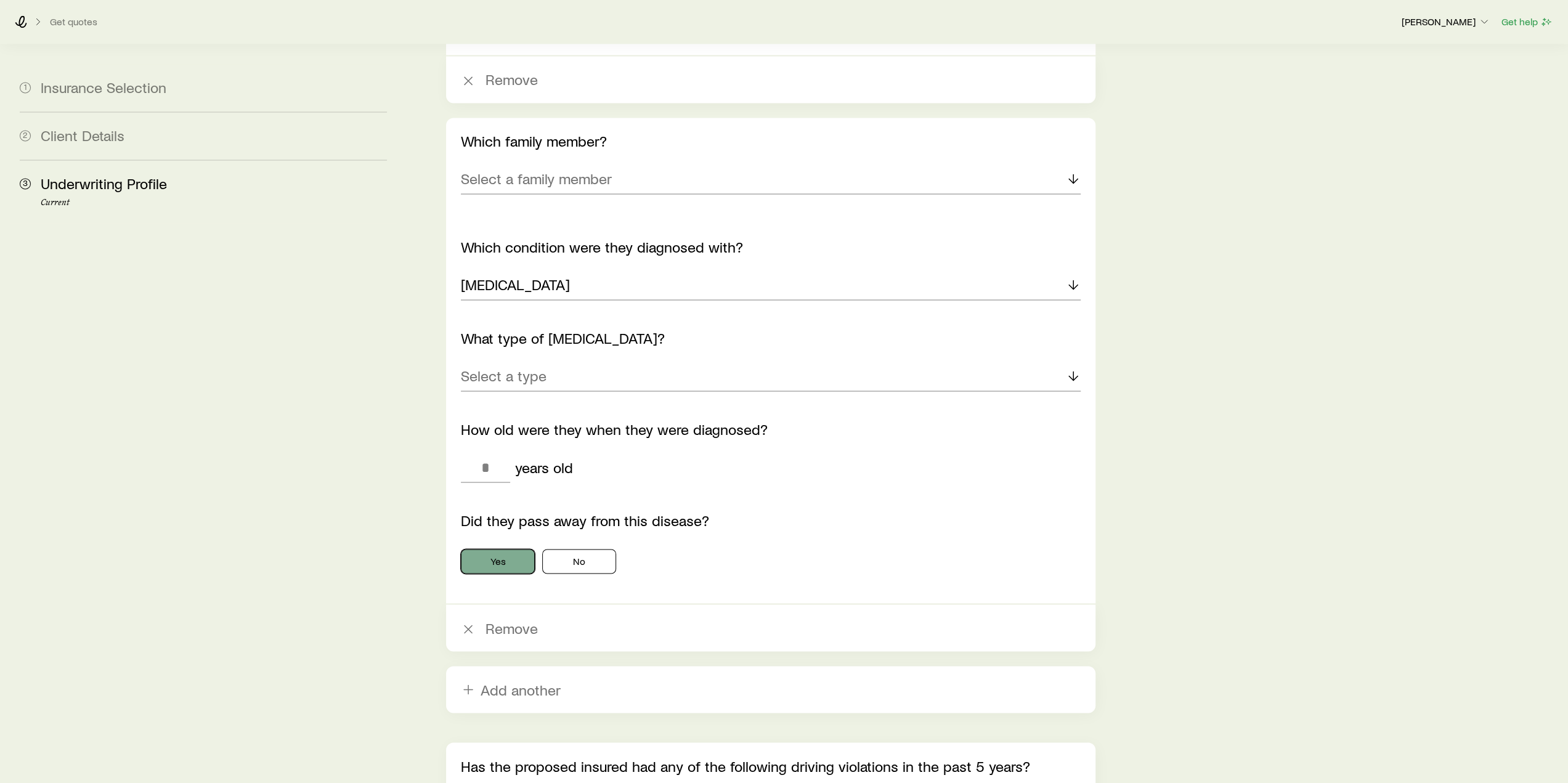
click at [513, 549] on button "Yes" at bounding box center [497, 561] width 74 height 25
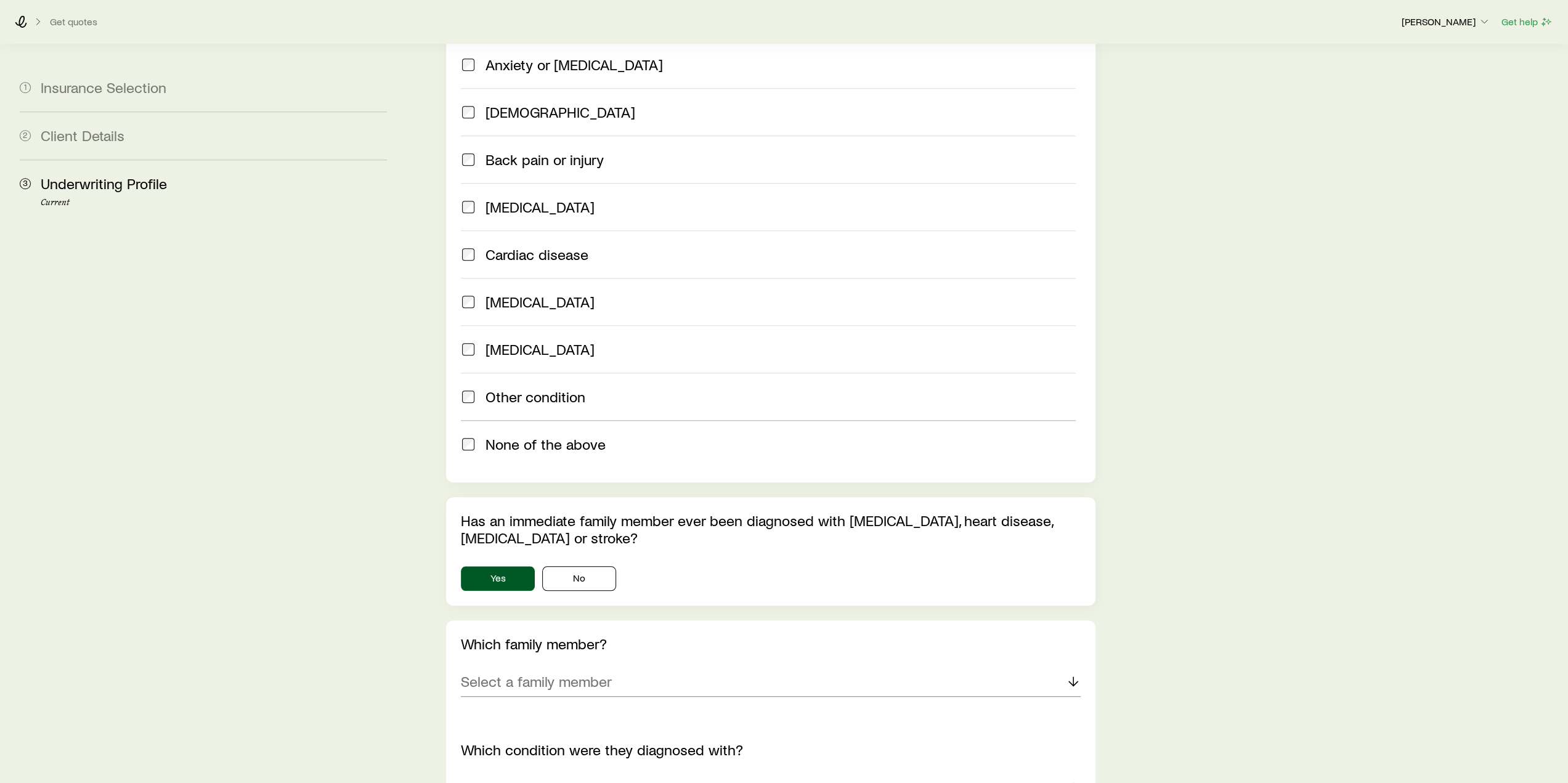
scroll to position [1003, 0]
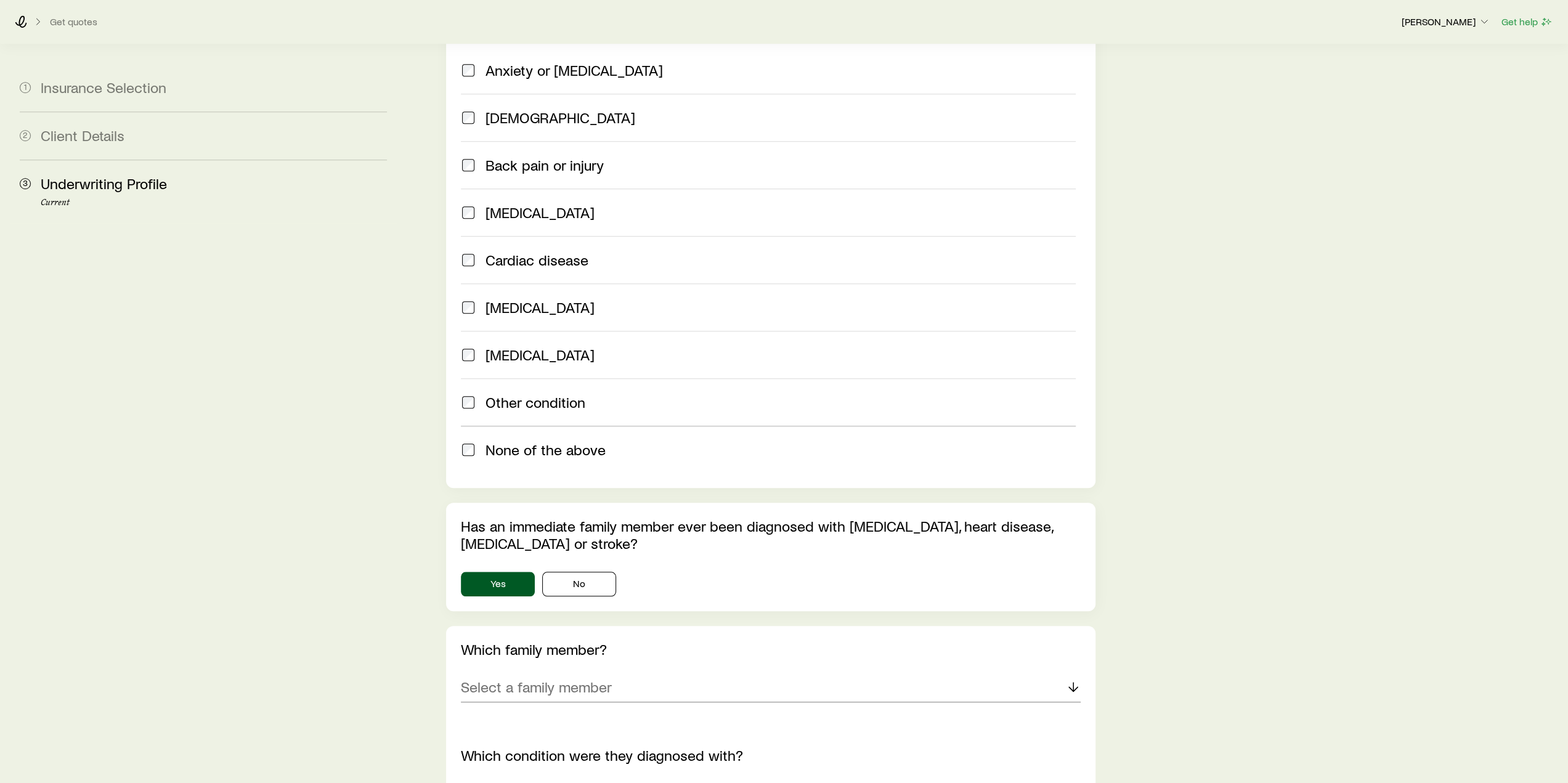
click at [475, 299] on span at bounding box center [468, 307] width 15 height 17
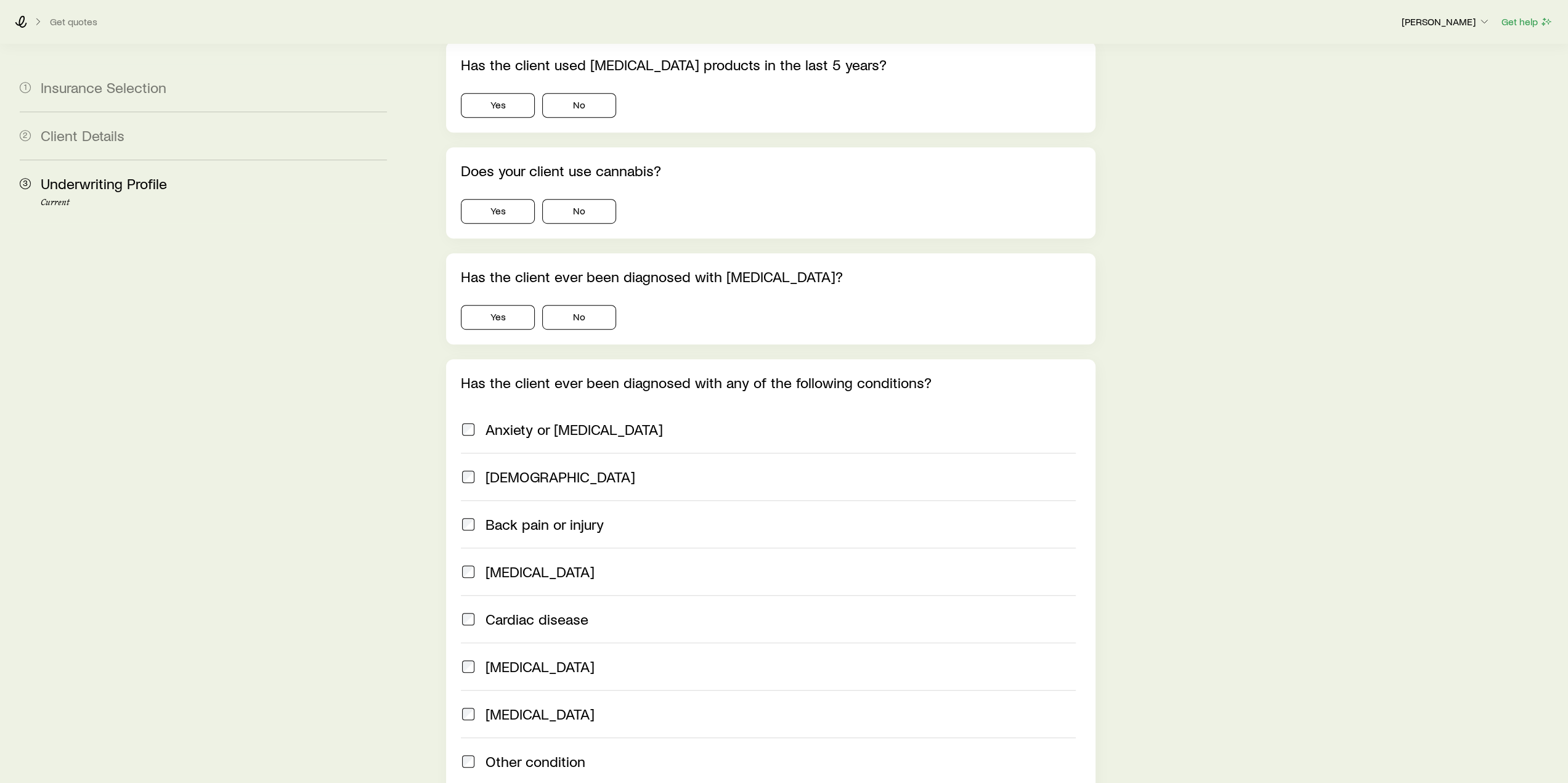
scroll to position [634, 0]
